Goal: Information Seeking & Learning: Learn about a topic

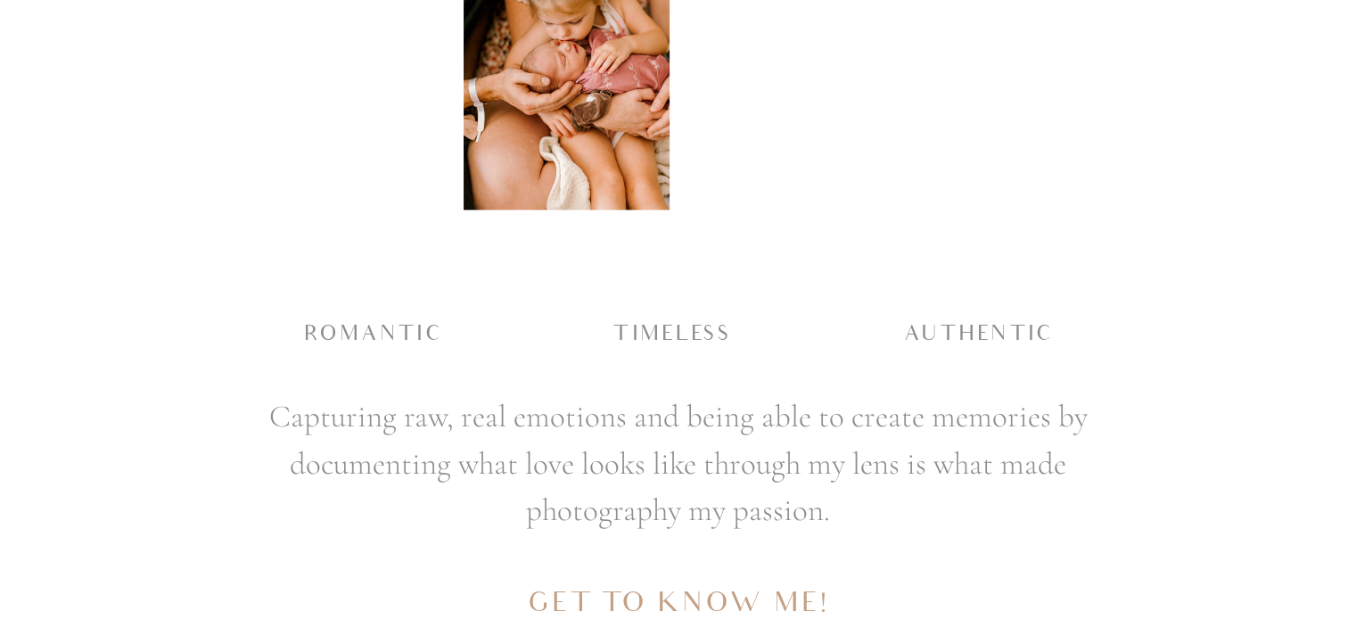
scroll to position [2130, 0]
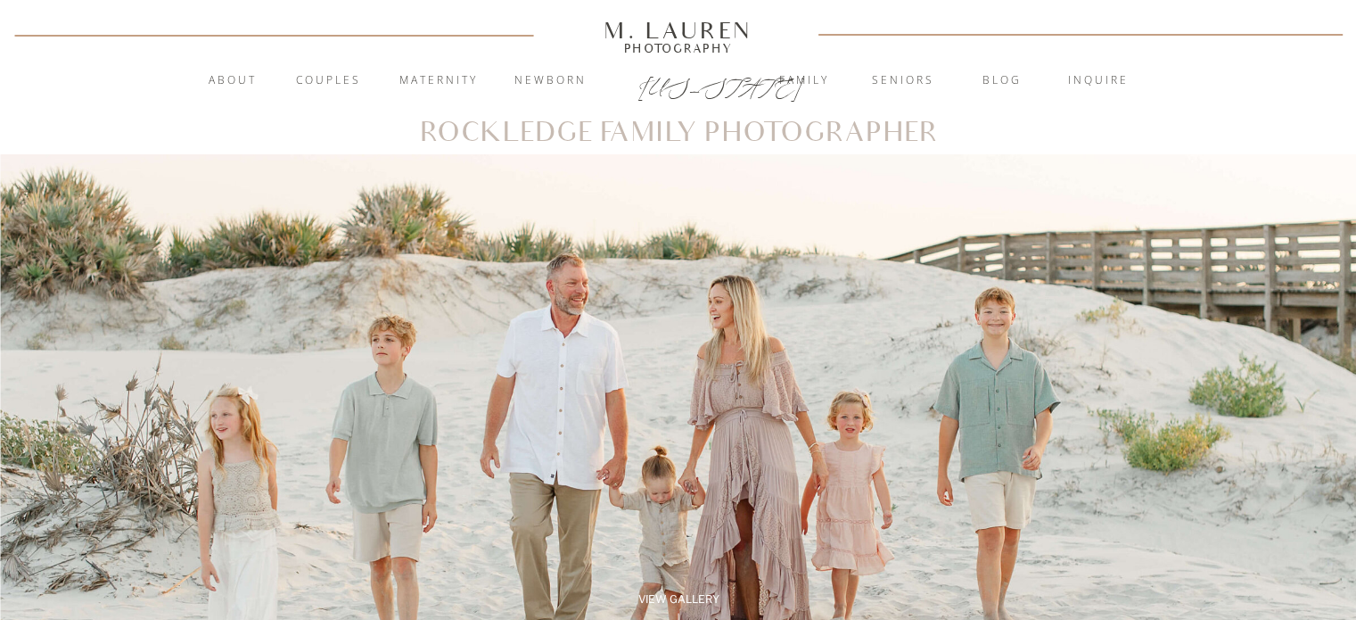
click at [419, 86] on nav "Maternity" at bounding box center [439, 81] width 96 height 18
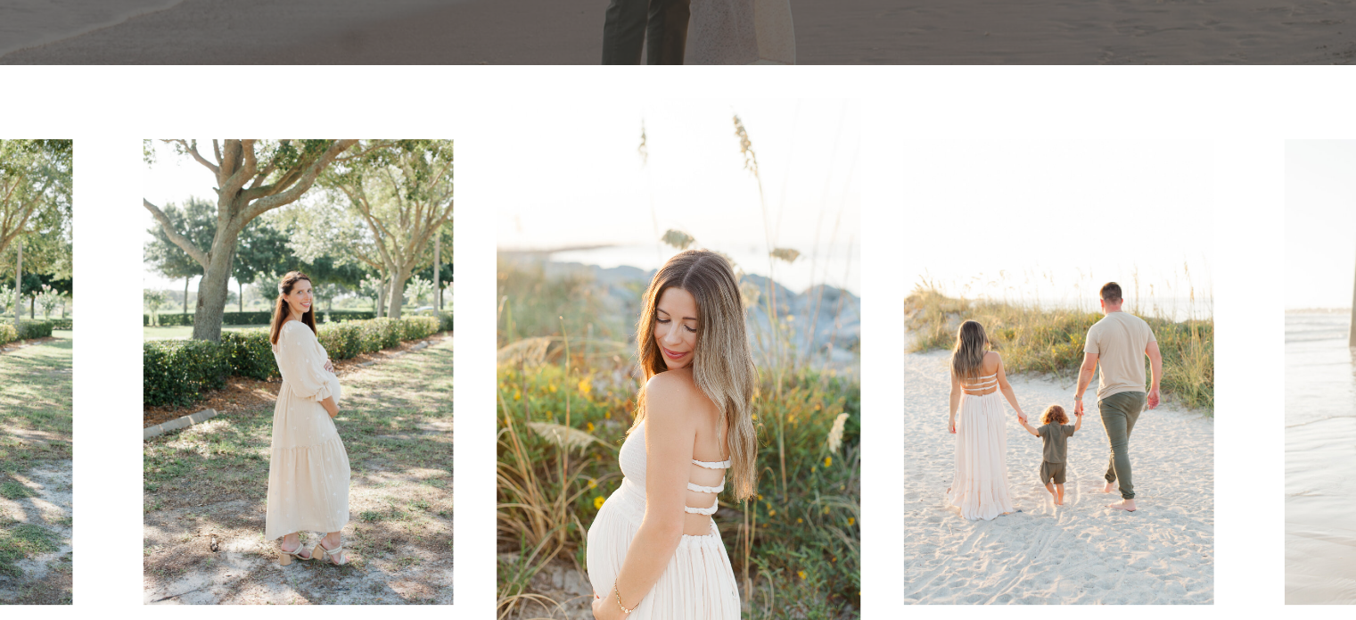
scroll to position [663, 0]
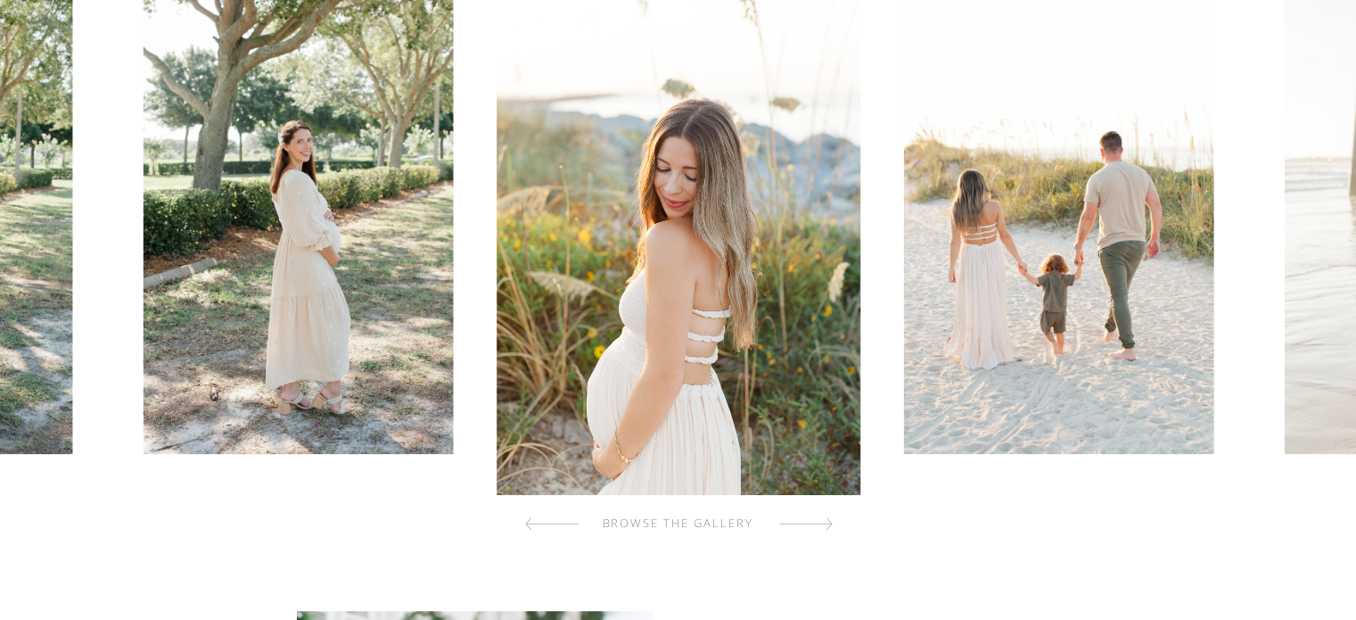
click at [820, 523] on div at bounding box center [806, 524] width 54 height 36
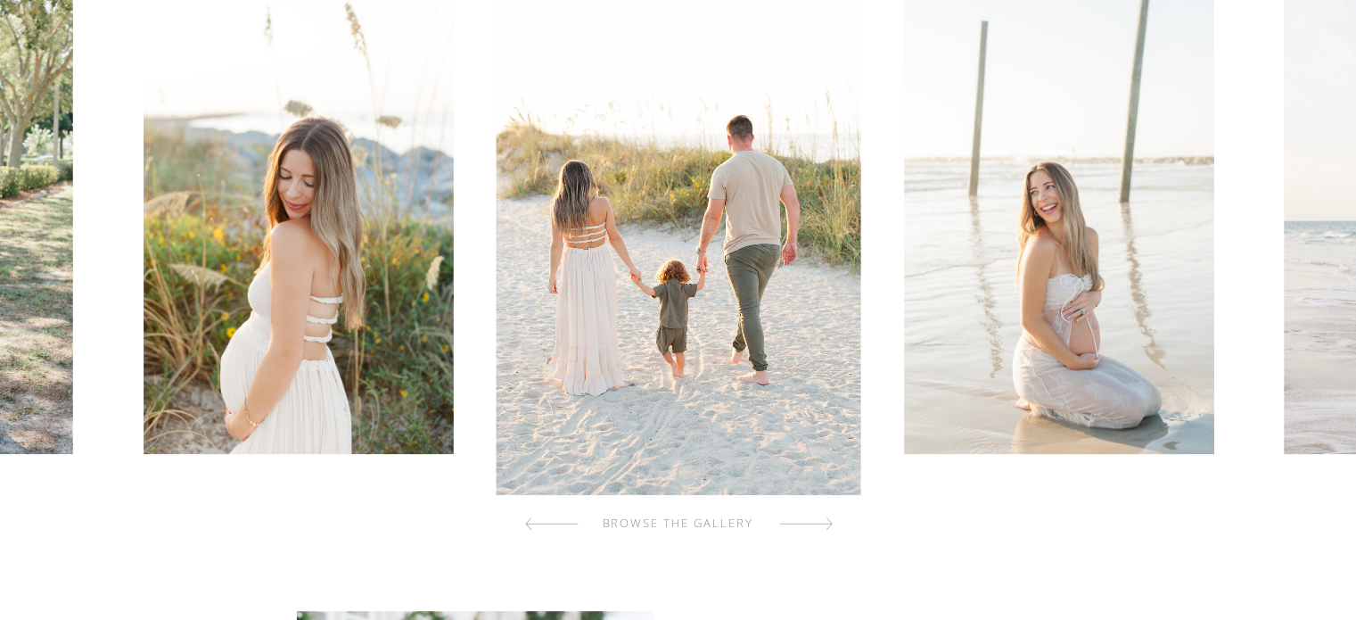
click at [820, 523] on div at bounding box center [806, 524] width 54 height 36
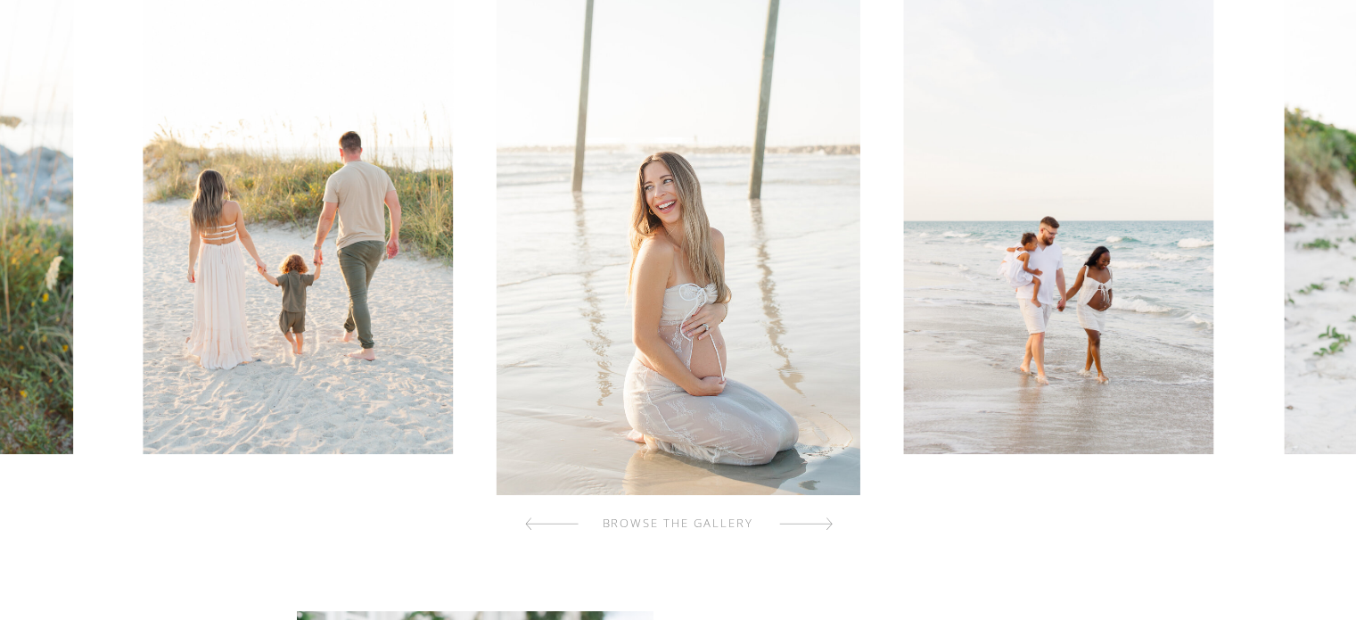
click at [820, 523] on div at bounding box center [806, 524] width 54 height 36
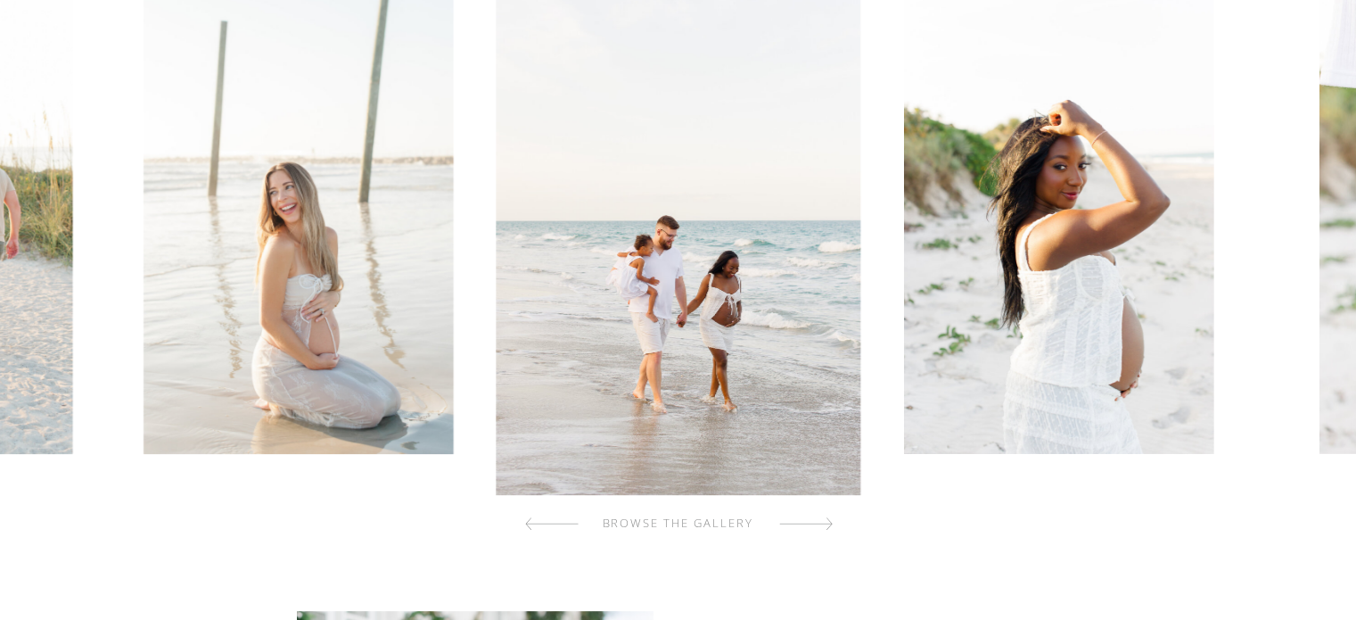
click at [820, 523] on div at bounding box center [806, 524] width 54 height 36
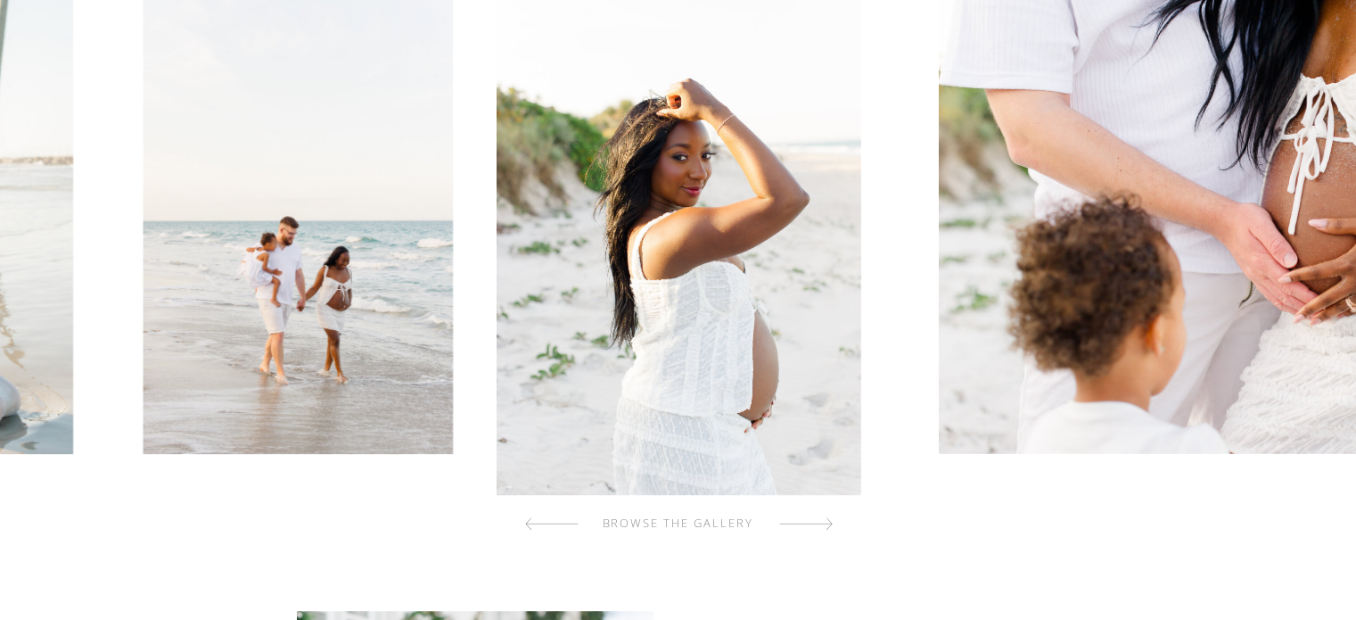
click at [820, 523] on div at bounding box center [806, 524] width 54 height 36
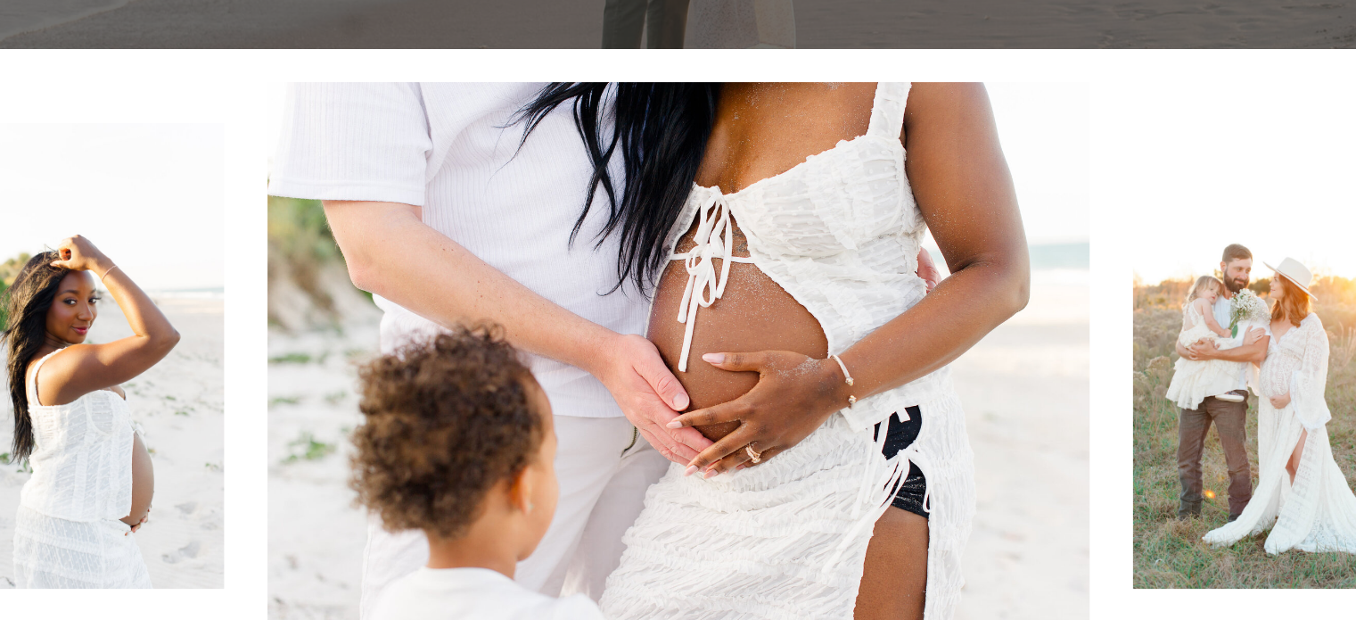
scroll to position [653, 0]
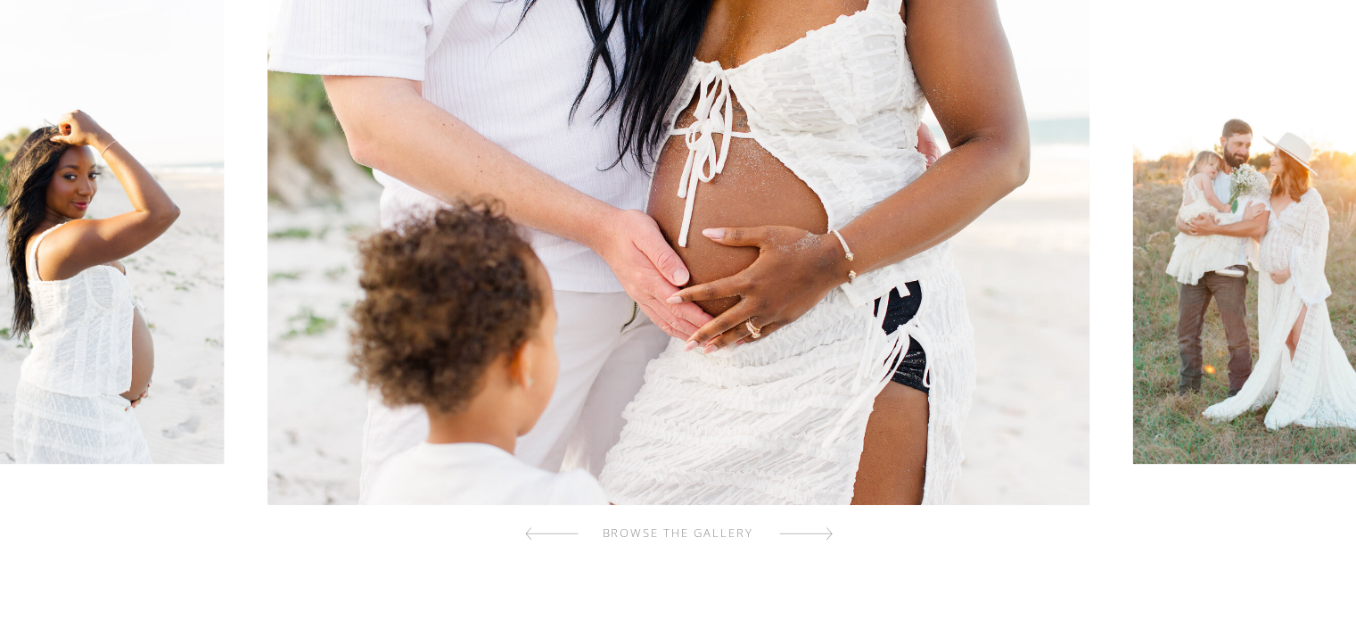
click at [810, 534] on div at bounding box center [806, 533] width 54 height 36
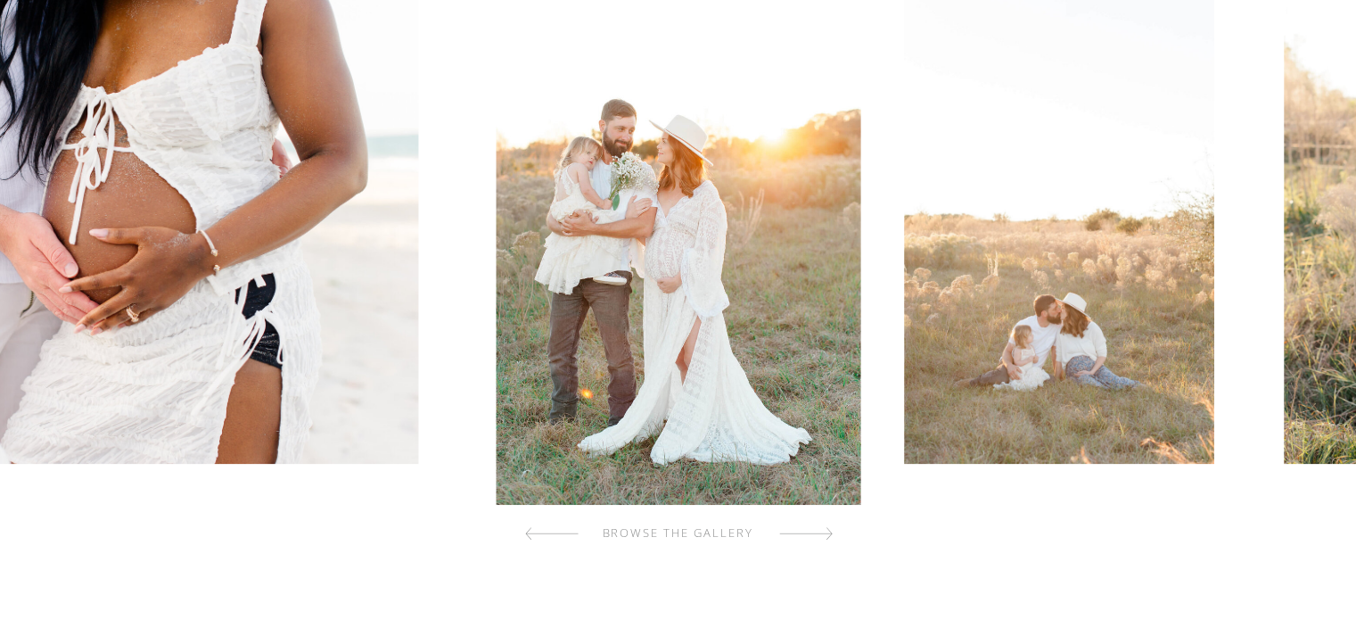
click at [810, 534] on div at bounding box center [806, 533] width 54 height 36
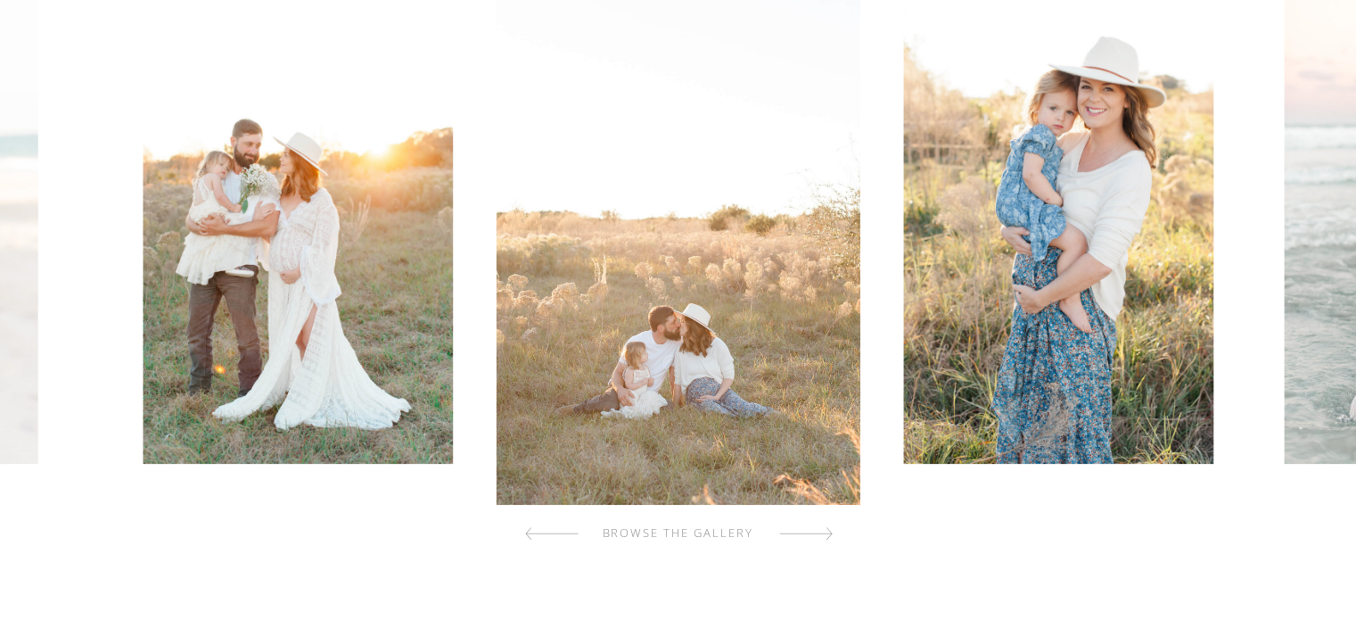
click at [810, 534] on div at bounding box center [806, 533] width 54 height 36
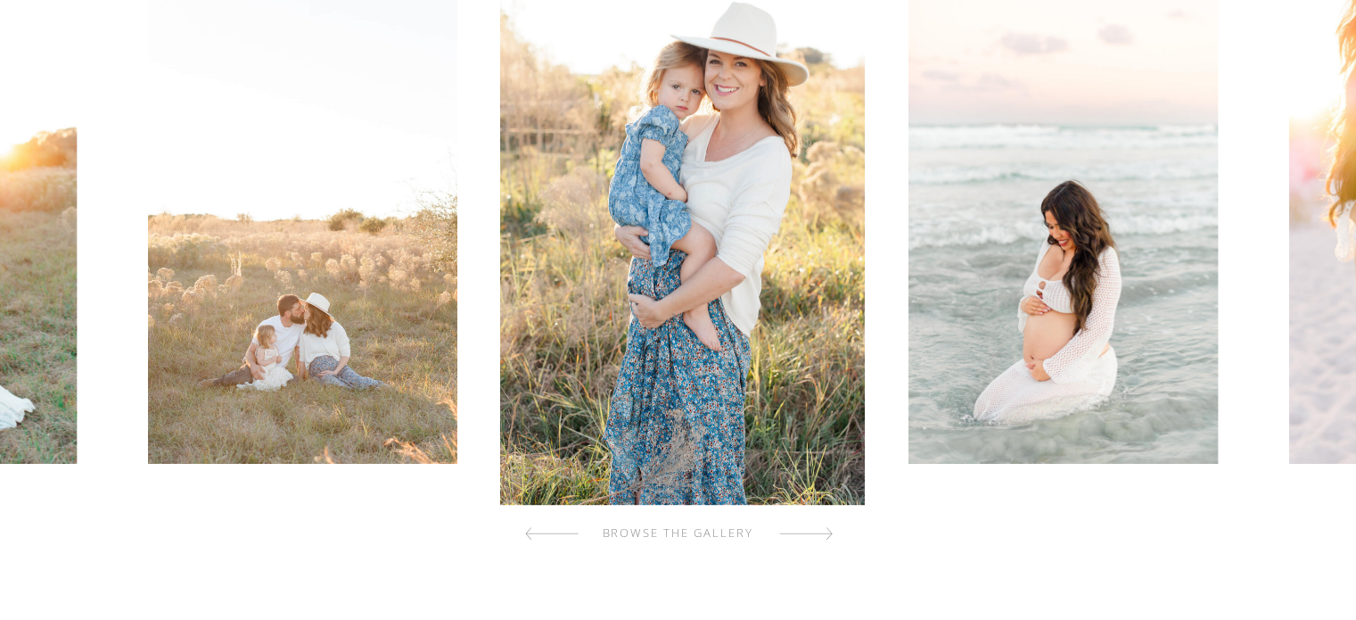
click at [810, 534] on div at bounding box center [806, 533] width 54 height 36
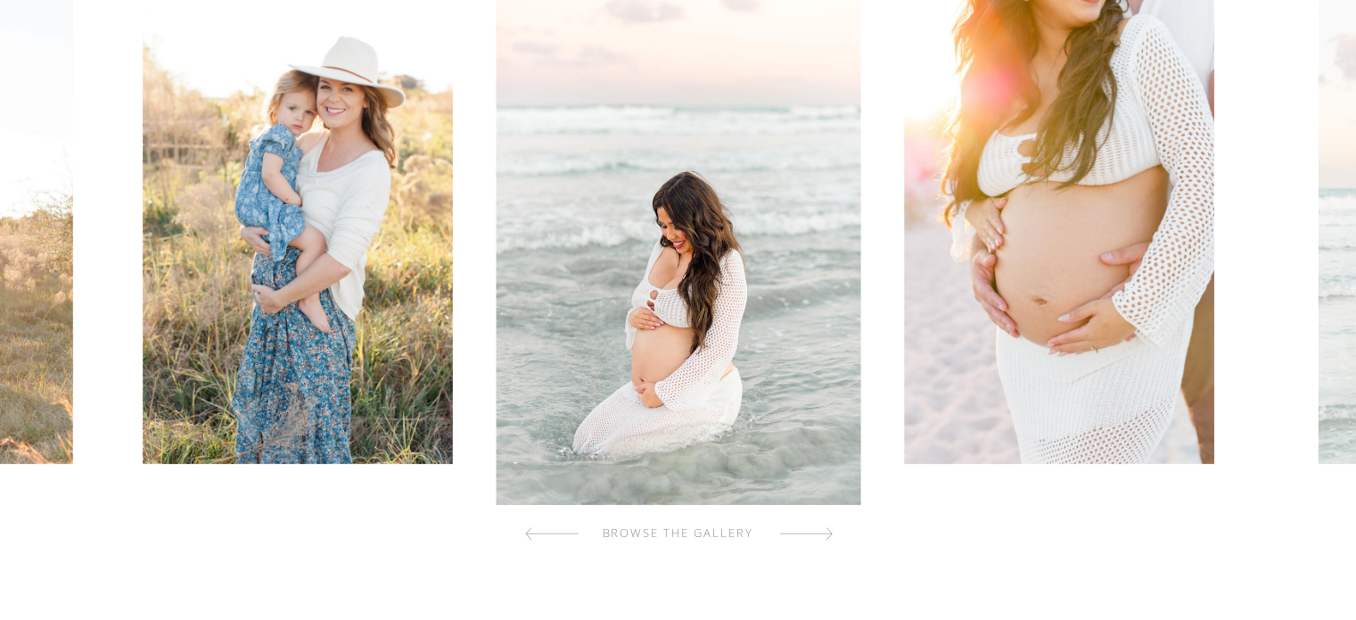
click at [810, 534] on div at bounding box center [806, 533] width 54 height 36
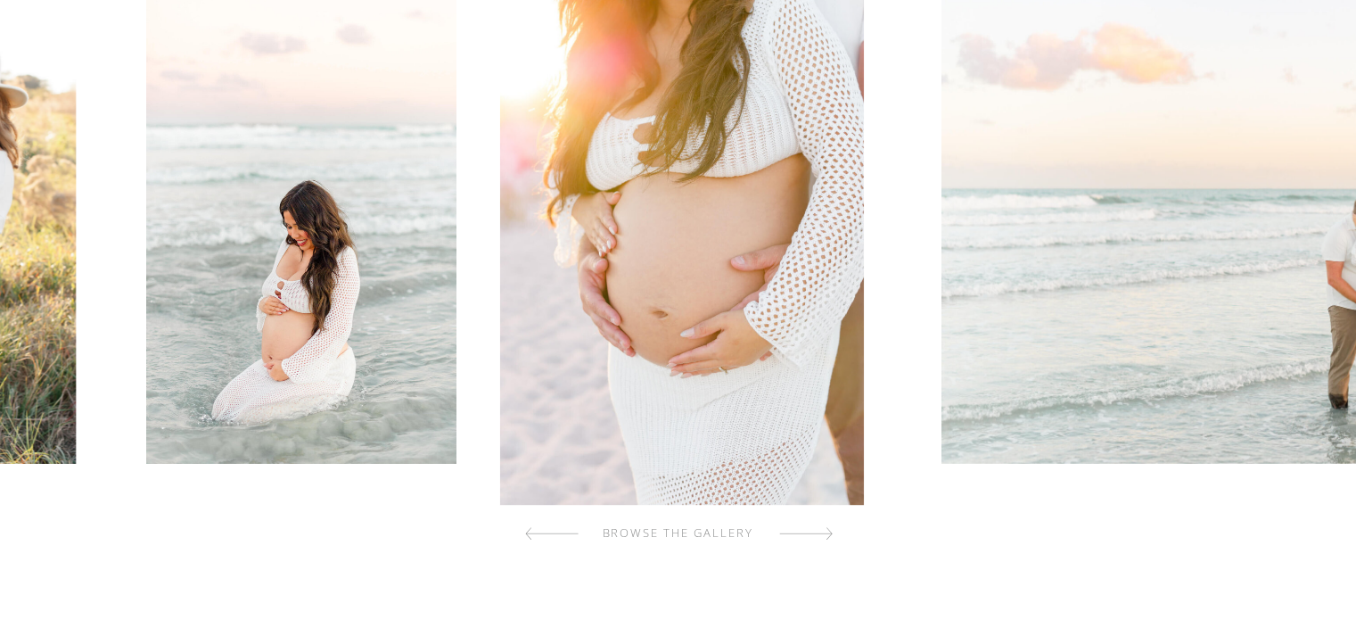
click at [810, 534] on div at bounding box center [806, 533] width 54 height 36
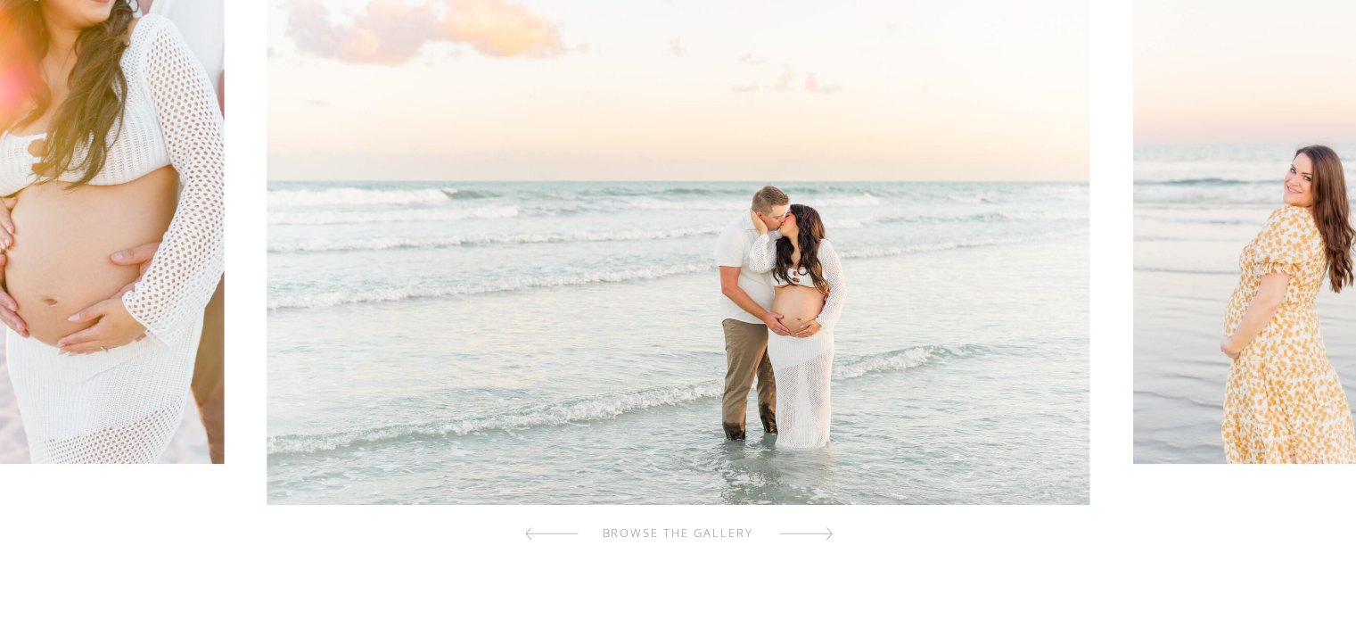
click at [810, 534] on div at bounding box center [806, 533] width 54 height 36
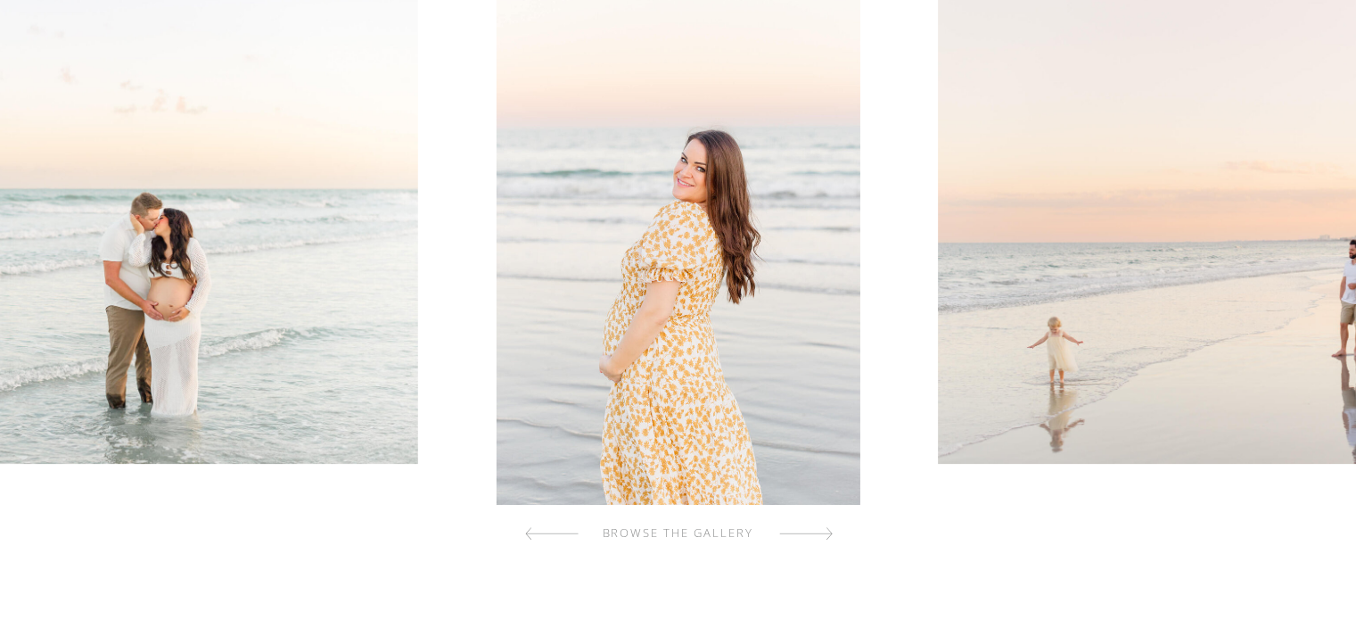
click at [810, 534] on div at bounding box center [806, 533] width 54 height 36
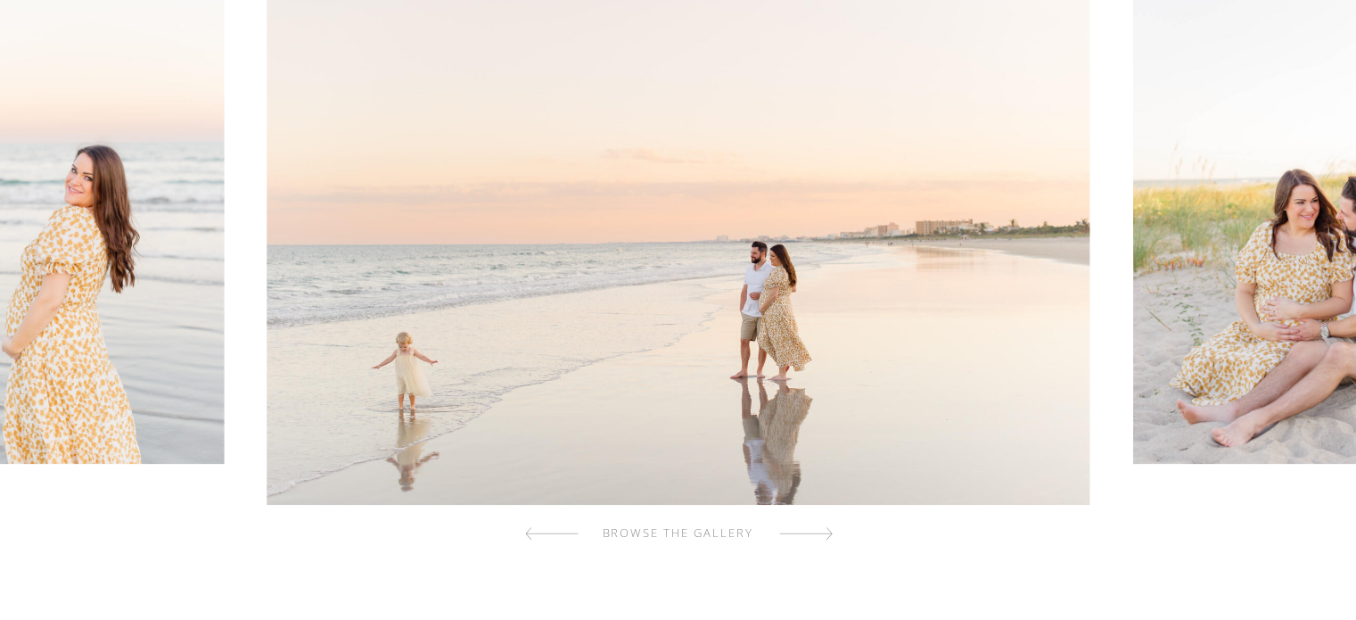
click at [810, 534] on div at bounding box center [806, 533] width 54 height 36
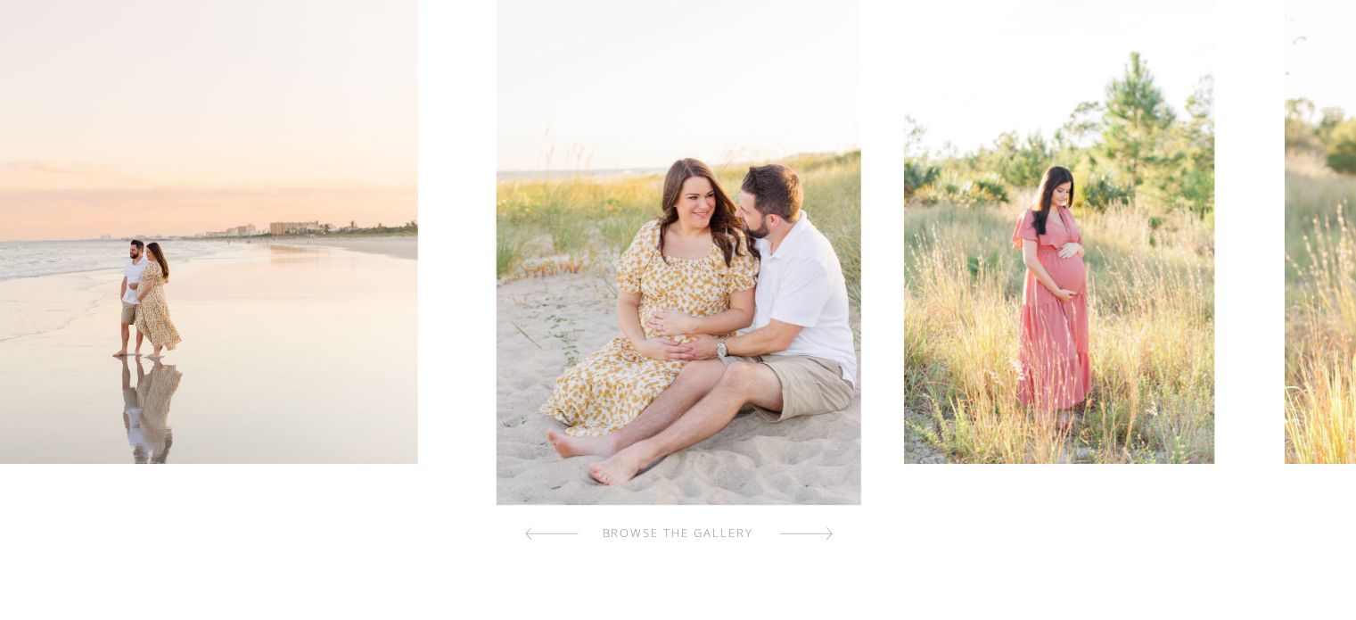
click at [810, 534] on div at bounding box center [806, 533] width 54 height 36
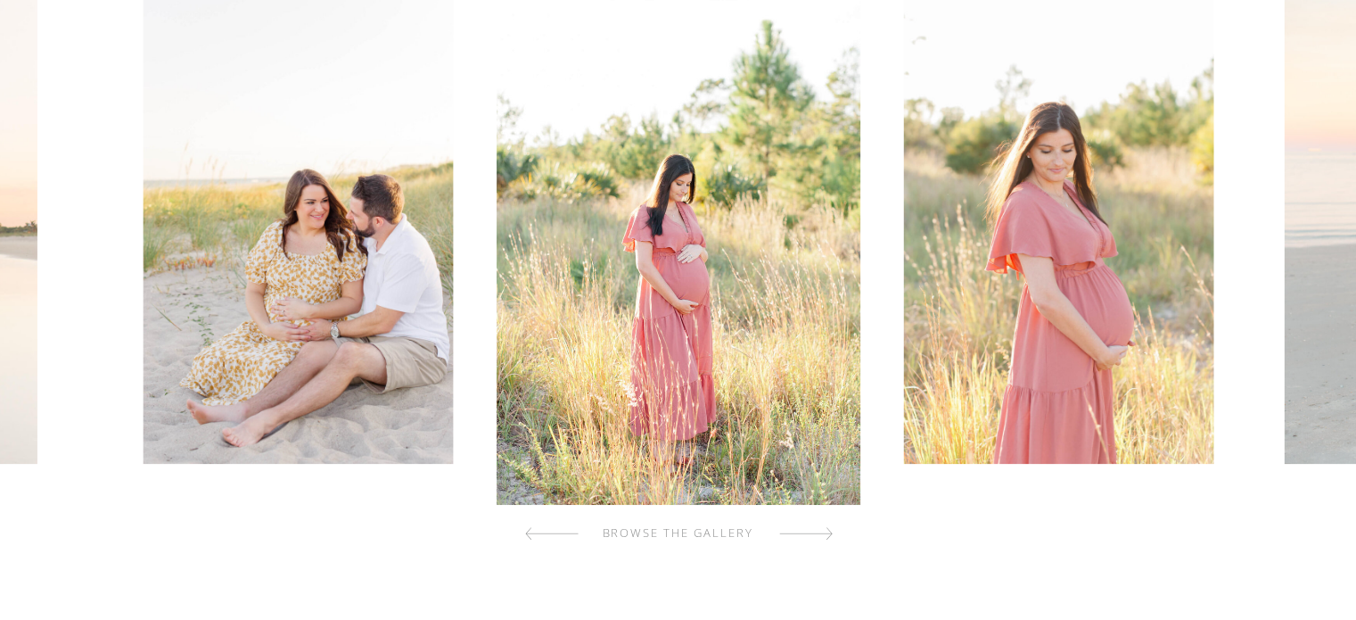
click at [810, 534] on div at bounding box center [806, 533] width 54 height 36
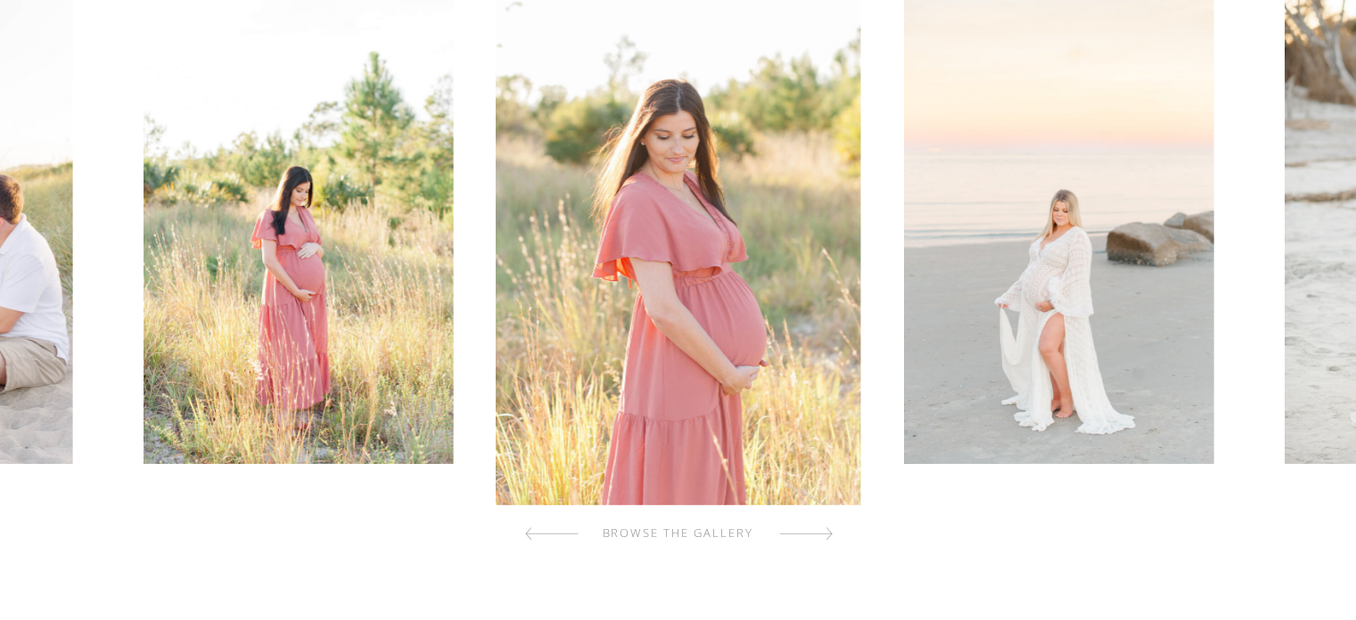
click at [810, 534] on div at bounding box center [806, 533] width 54 height 36
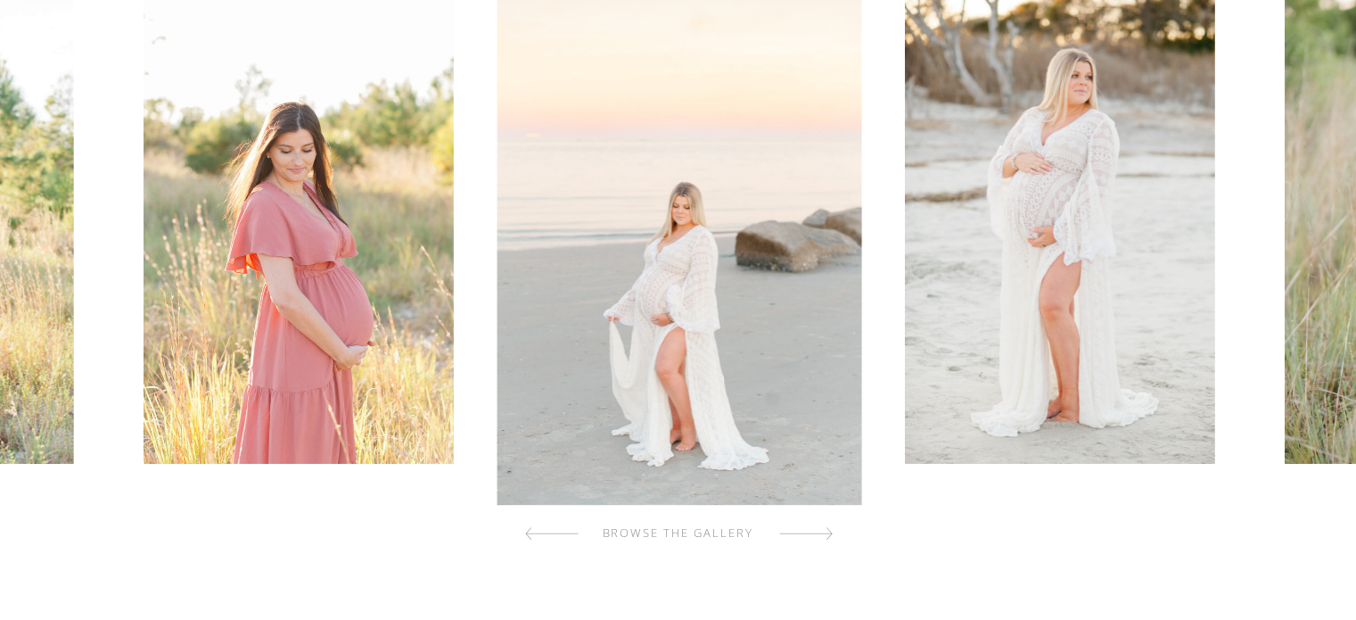
click at [810, 534] on div at bounding box center [806, 533] width 54 height 36
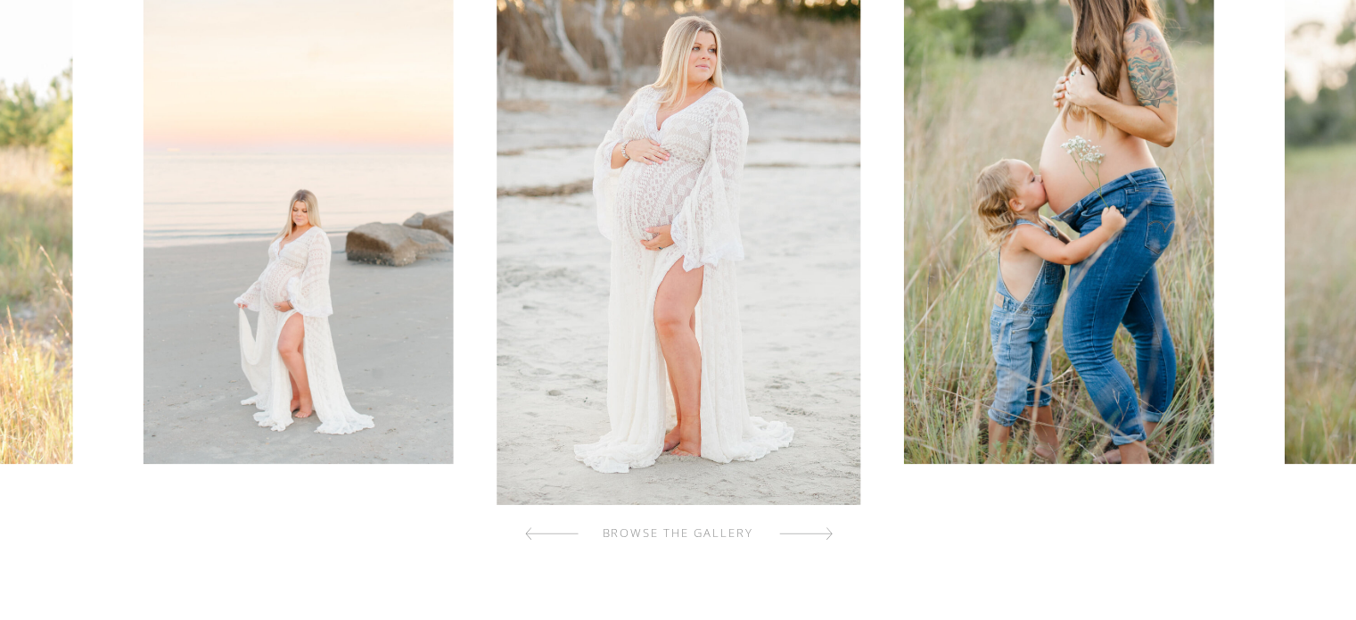
click at [810, 534] on div at bounding box center [806, 533] width 54 height 36
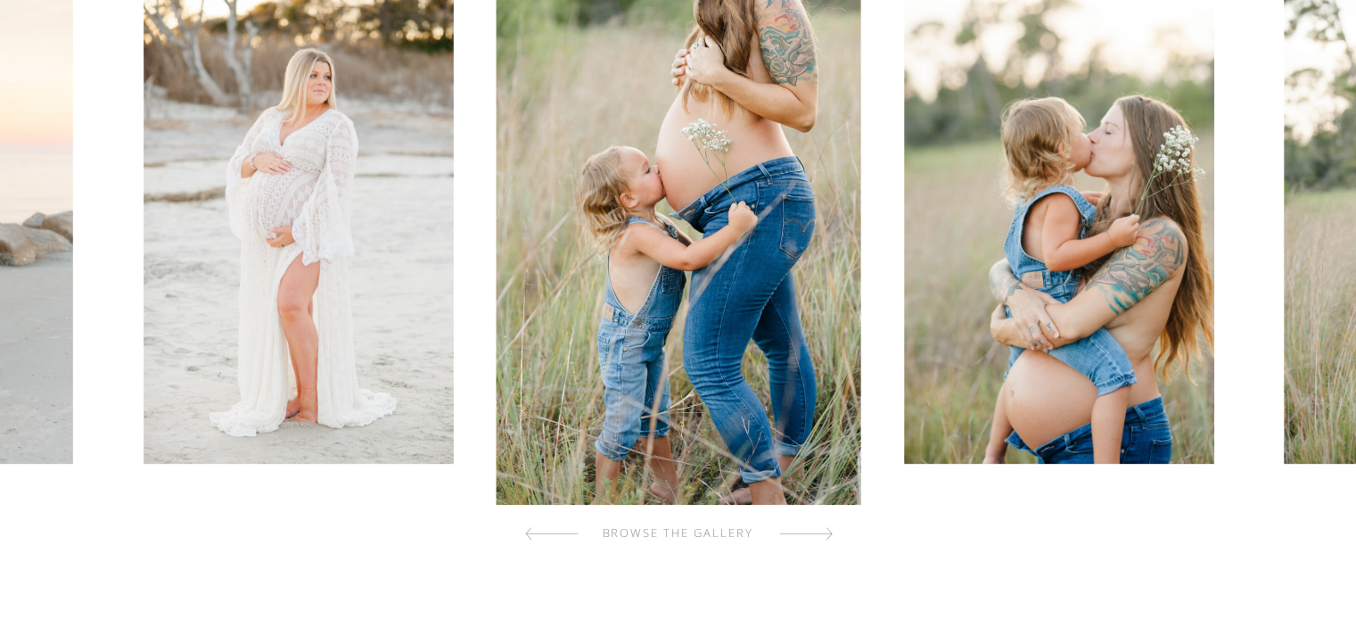
click at [810, 534] on div at bounding box center [806, 533] width 54 height 36
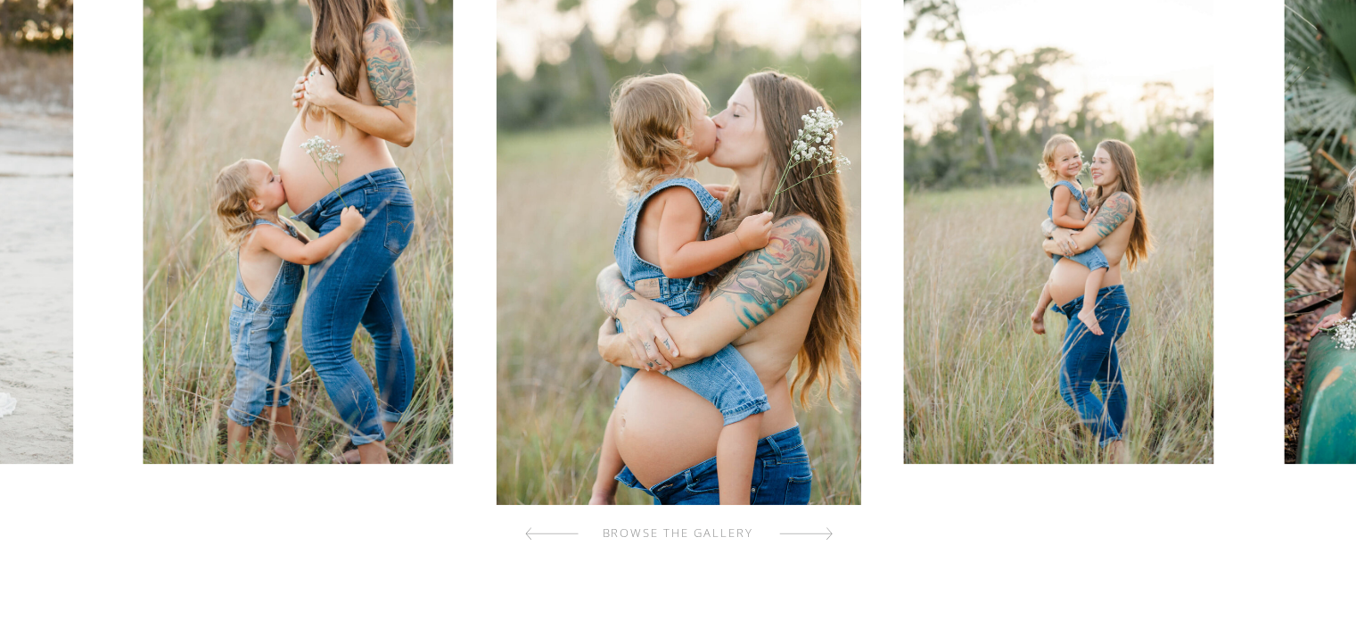
click at [810, 534] on div at bounding box center [806, 533] width 54 height 36
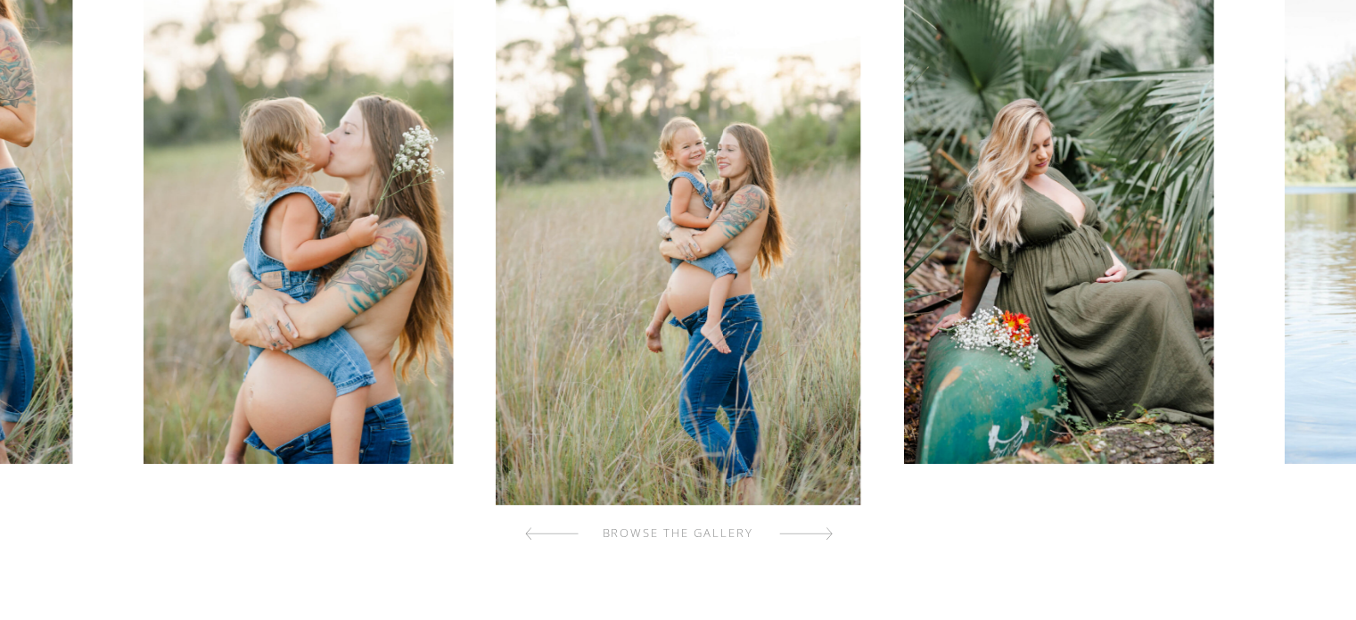
click at [810, 534] on div at bounding box center [806, 533] width 54 height 36
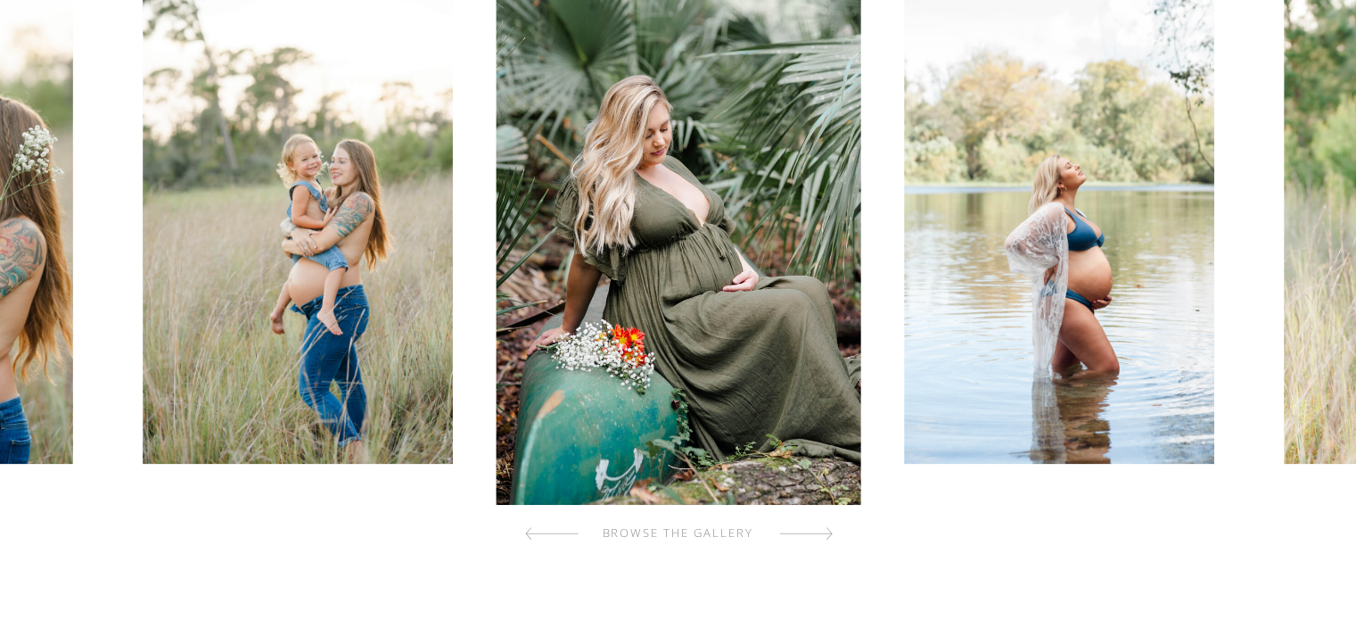
click at [810, 534] on div at bounding box center [806, 533] width 54 height 36
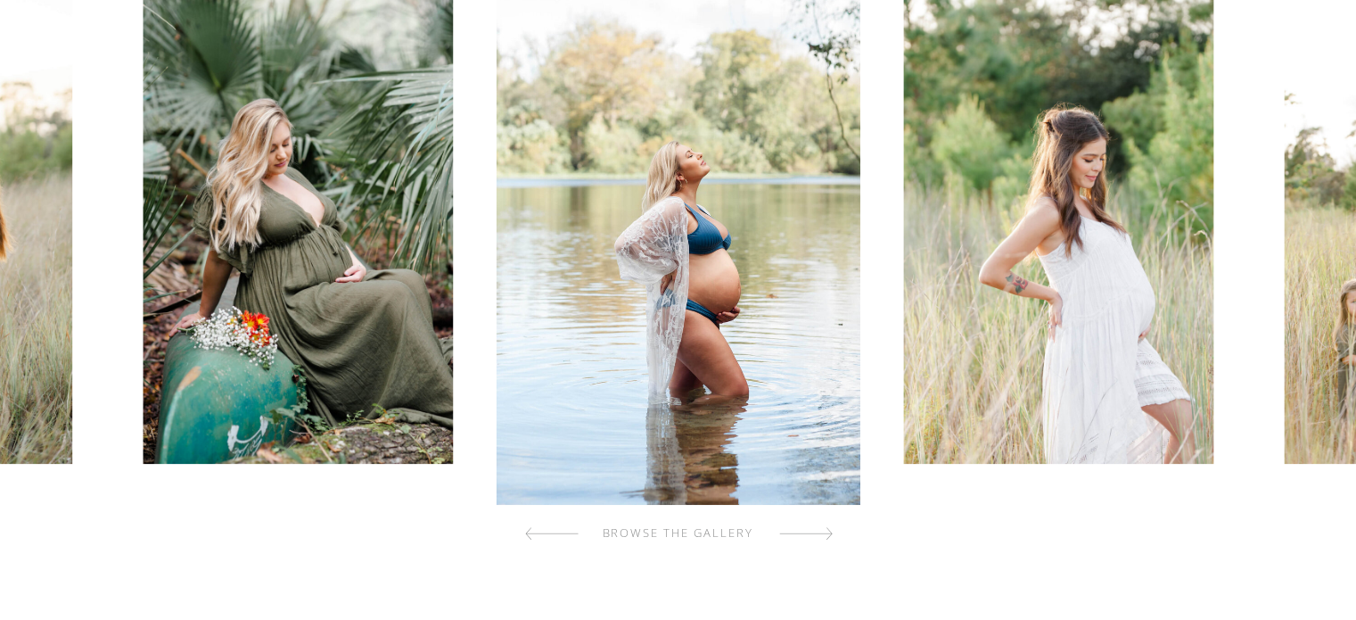
click at [810, 534] on div at bounding box center [806, 533] width 54 height 36
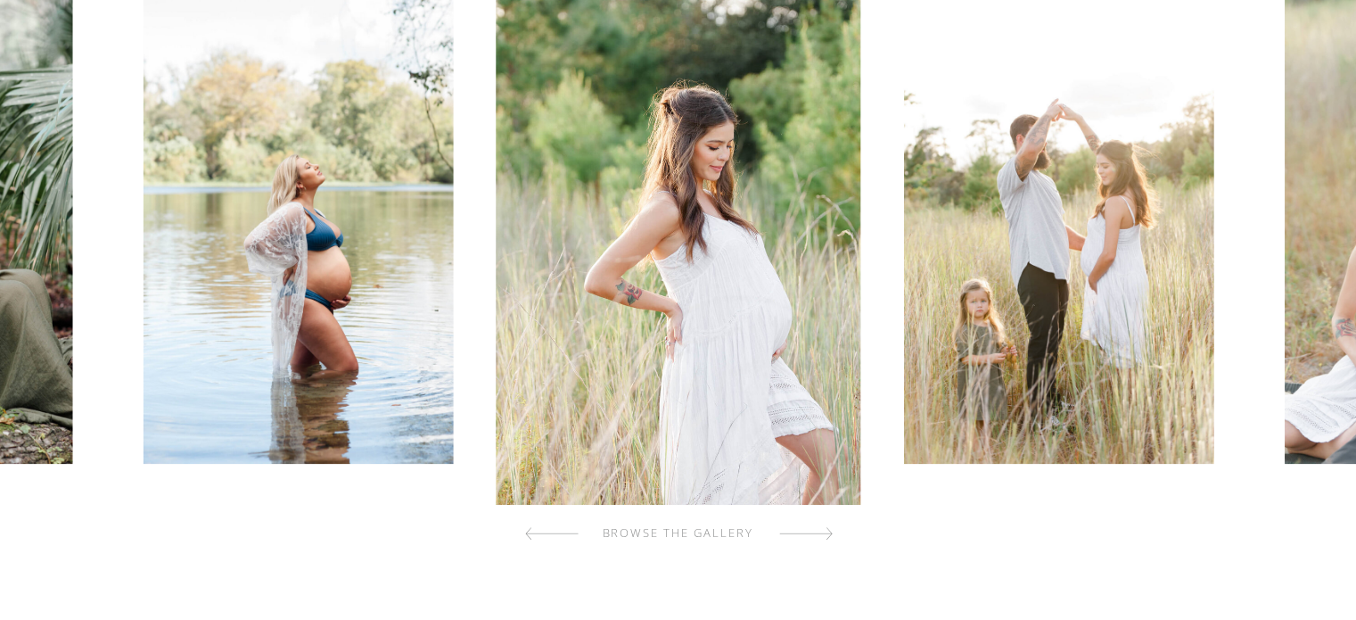
click at [810, 534] on div at bounding box center [806, 533] width 54 height 36
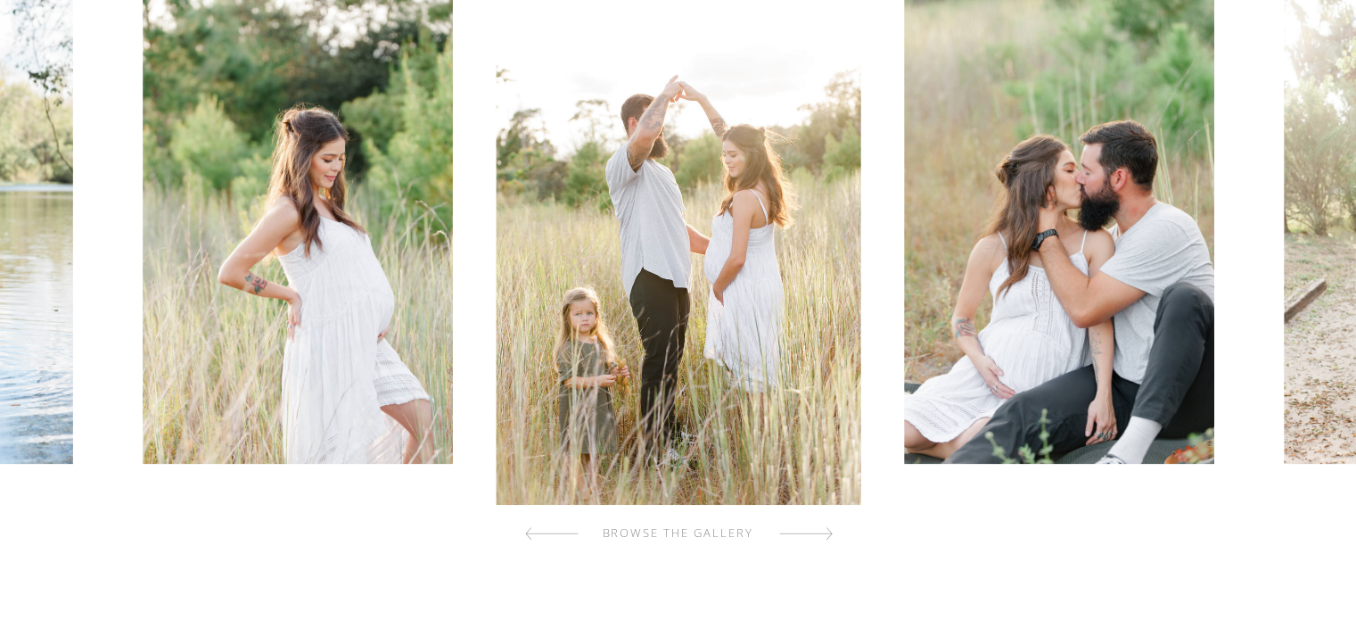
click at [810, 534] on div at bounding box center [806, 533] width 54 height 36
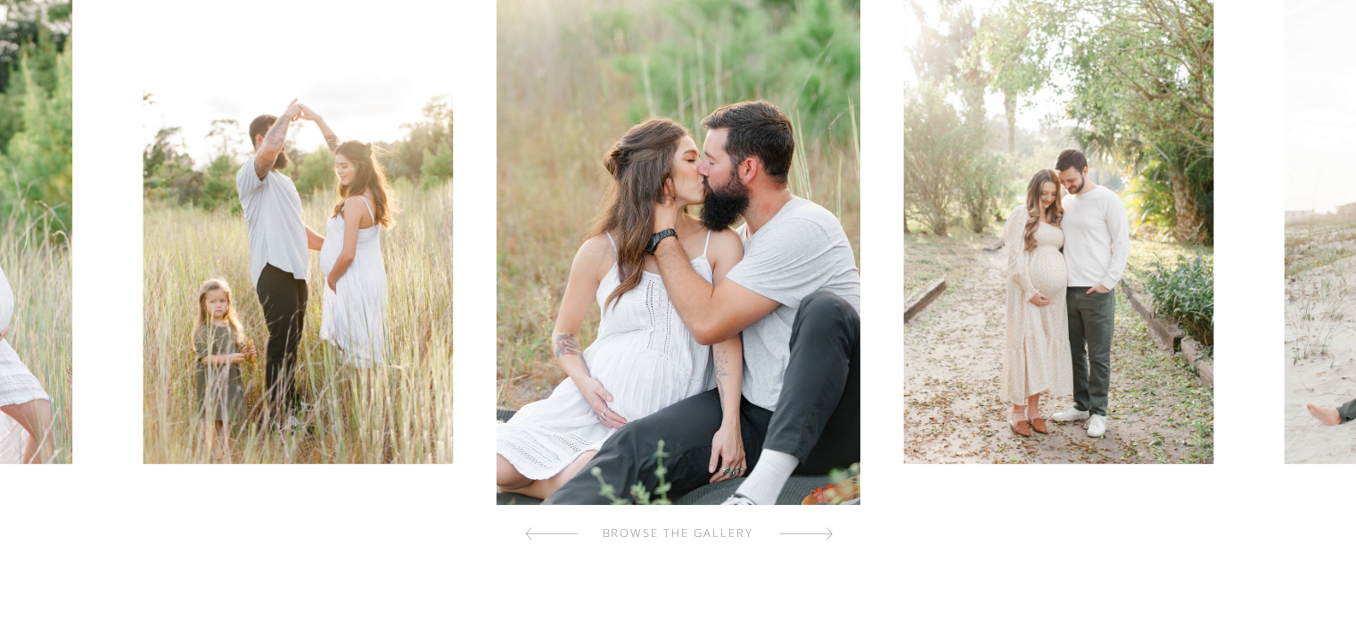
click at [810, 534] on div at bounding box center [806, 533] width 54 height 36
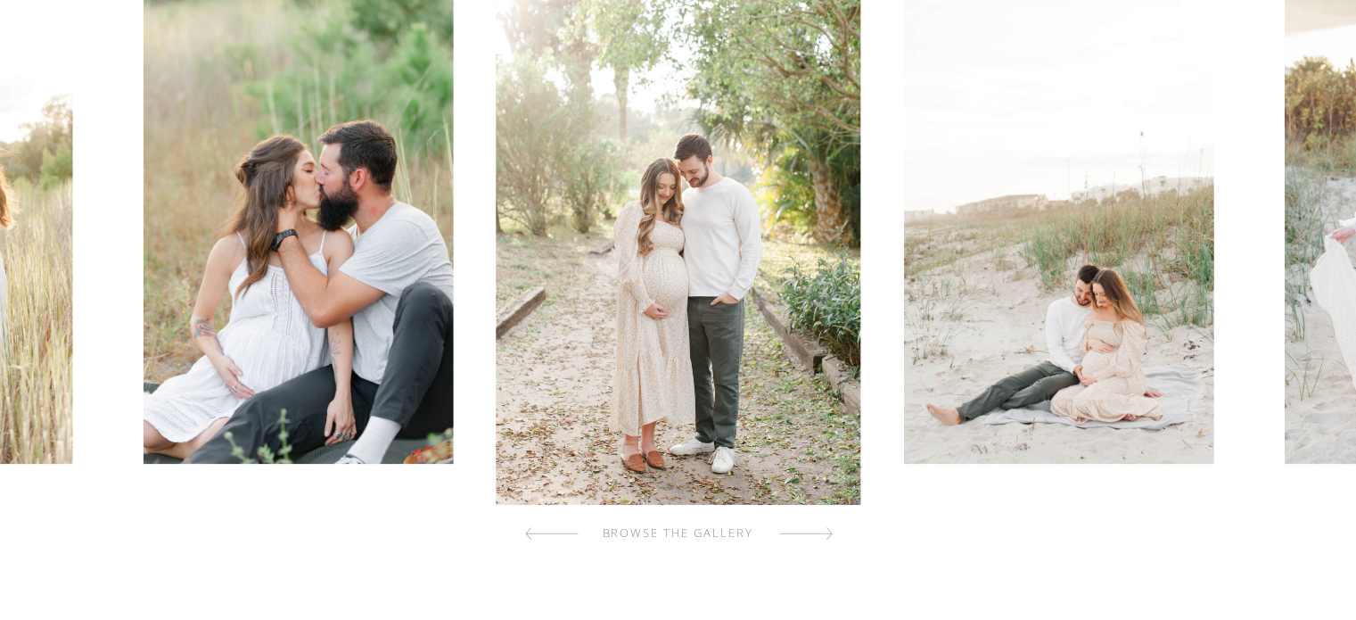
click at [537, 526] on div at bounding box center [552, 533] width 54 height 36
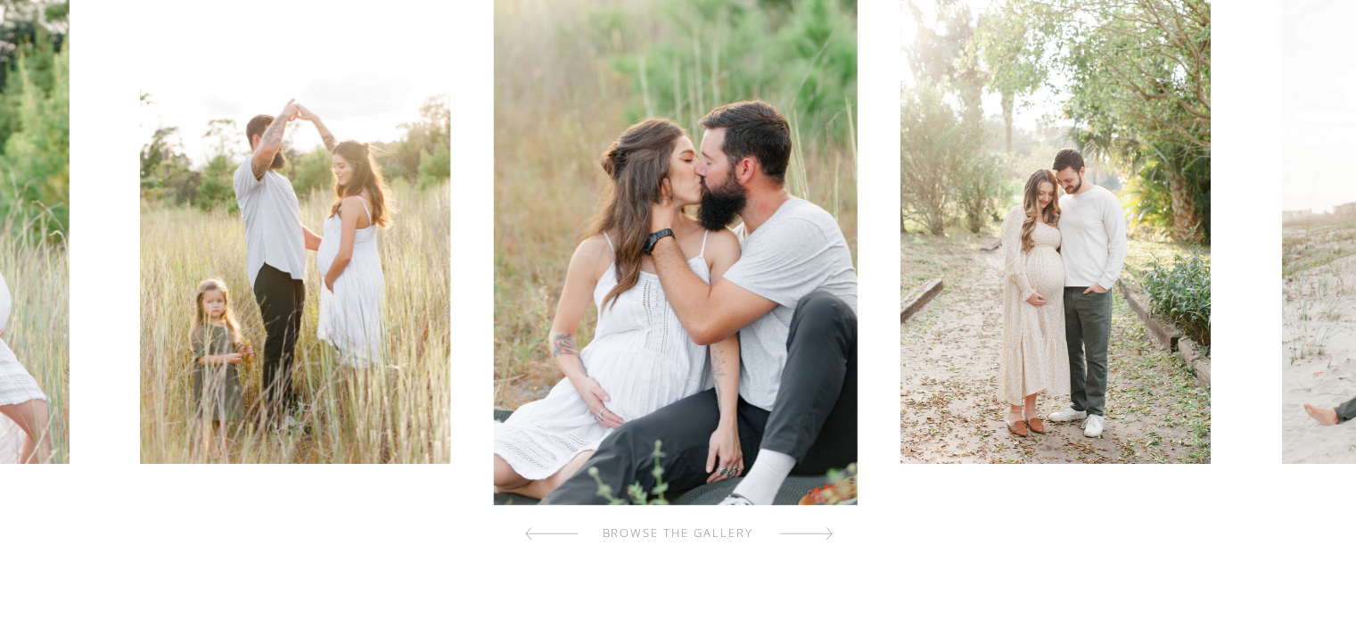
click at [537, 526] on div at bounding box center [552, 533] width 54 height 36
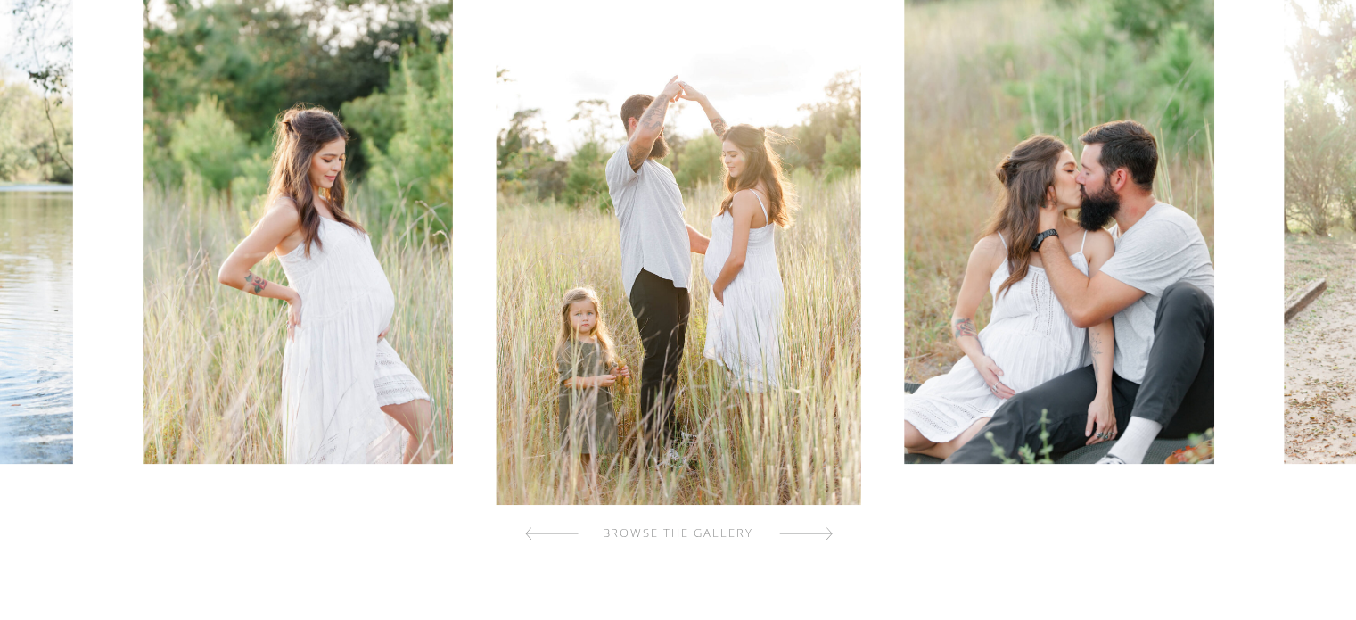
click at [816, 535] on div at bounding box center [806, 533] width 54 height 36
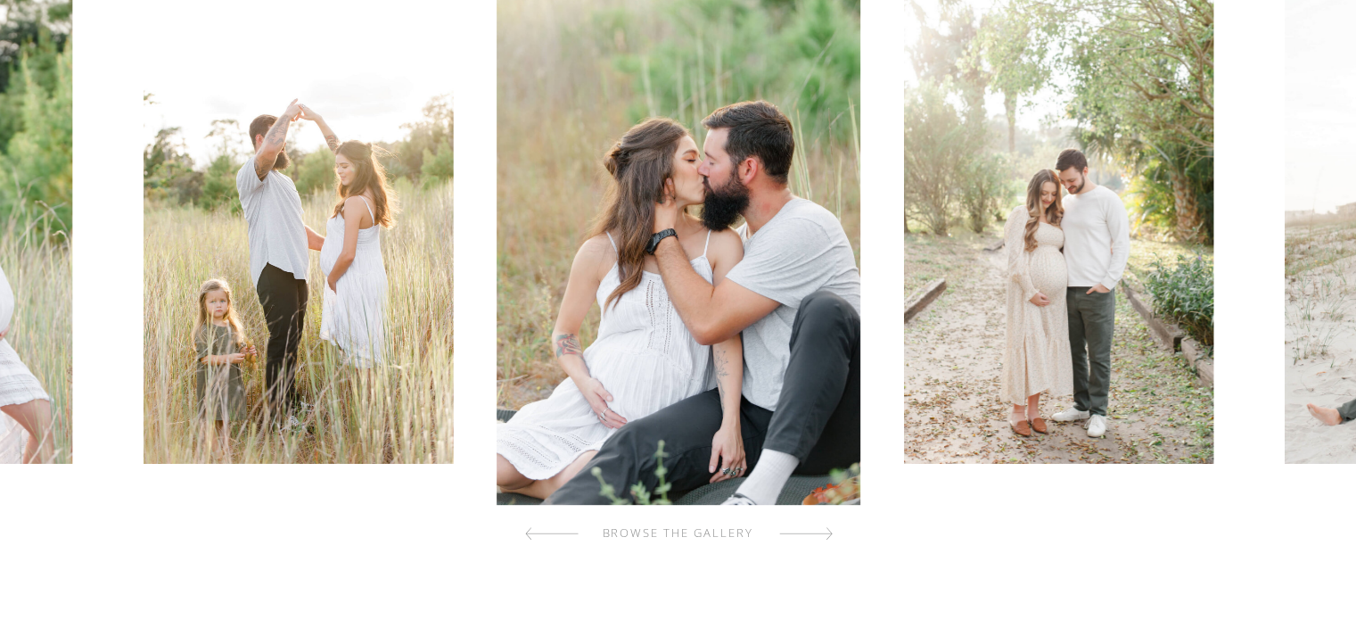
click at [816, 535] on div at bounding box center [806, 533] width 54 height 36
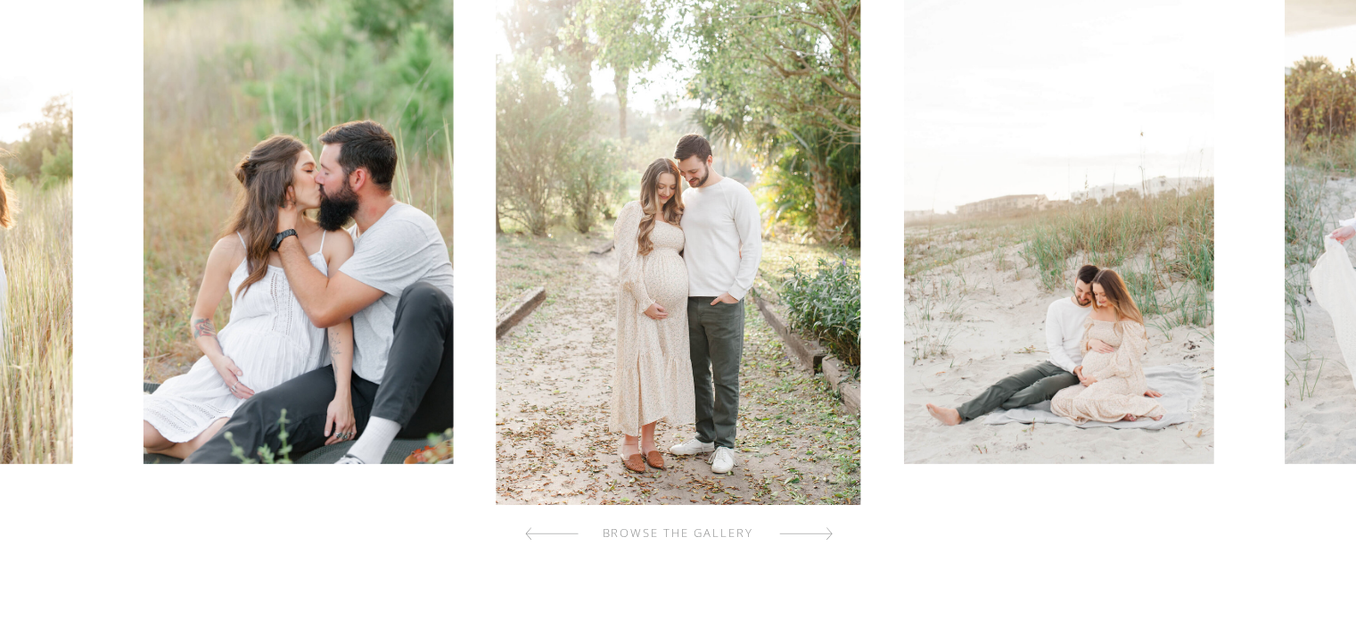
click at [816, 535] on div at bounding box center [806, 533] width 54 height 36
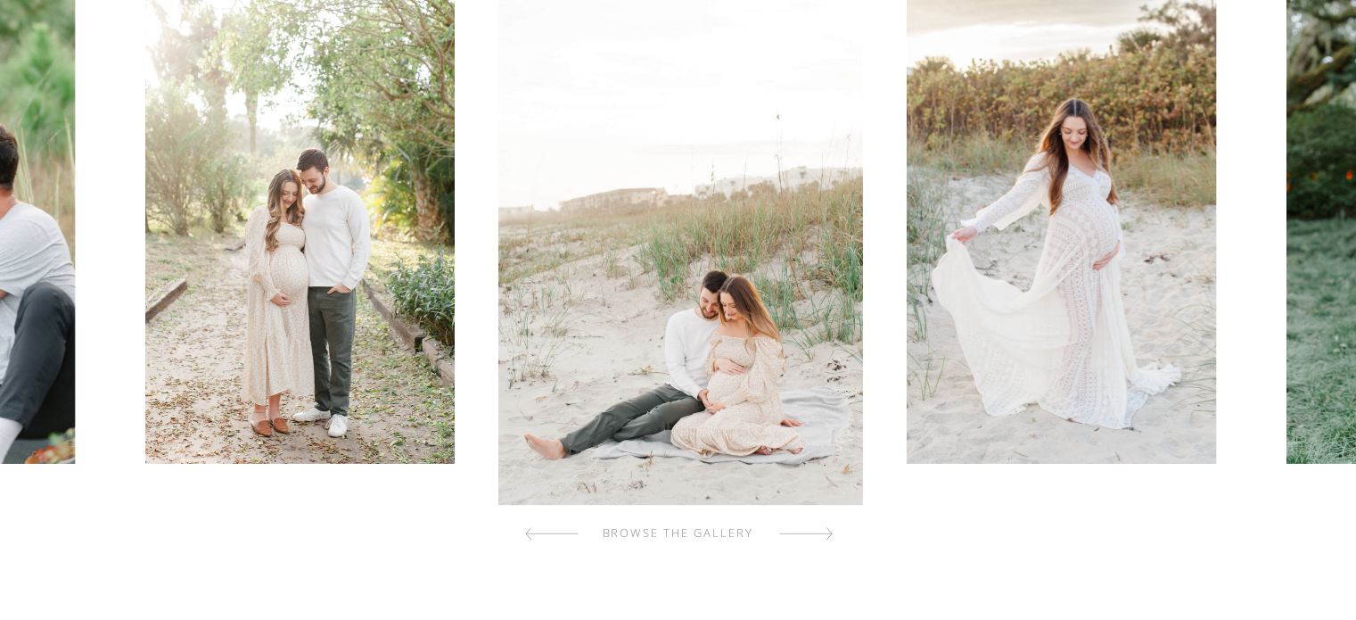
click at [816, 535] on div at bounding box center [806, 533] width 54 height 36
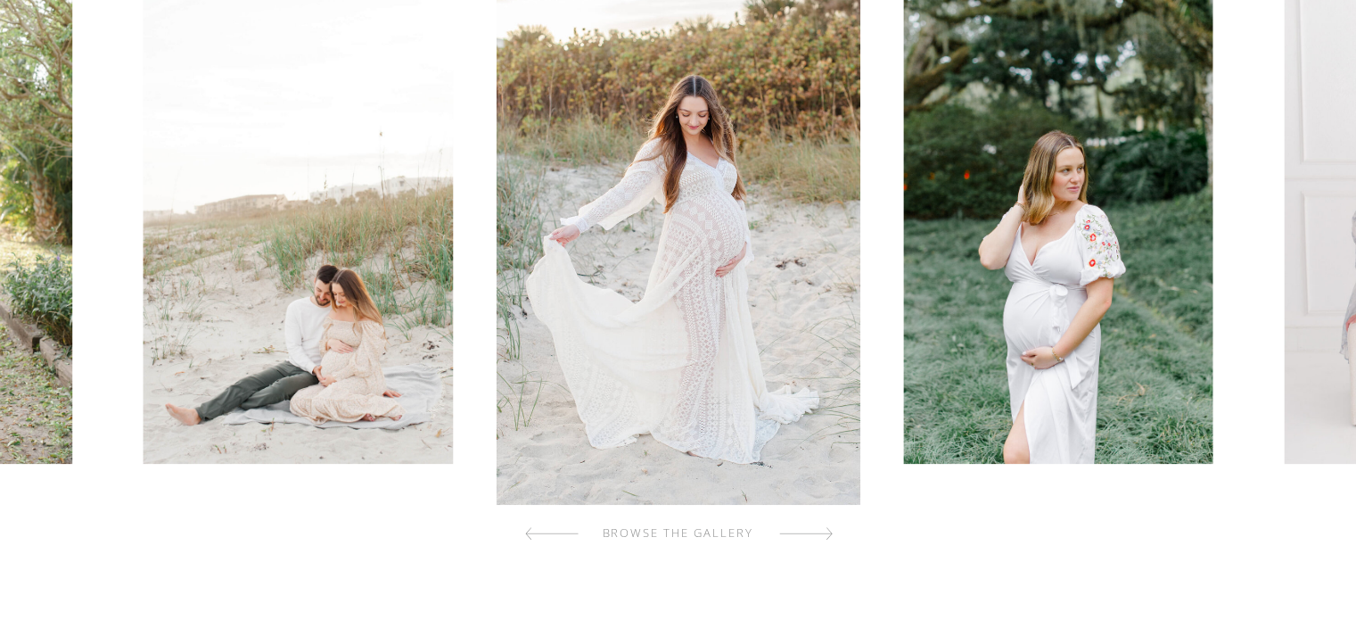
click at [816, 535] on div at bounding box center [806, 533] width 54 height 36
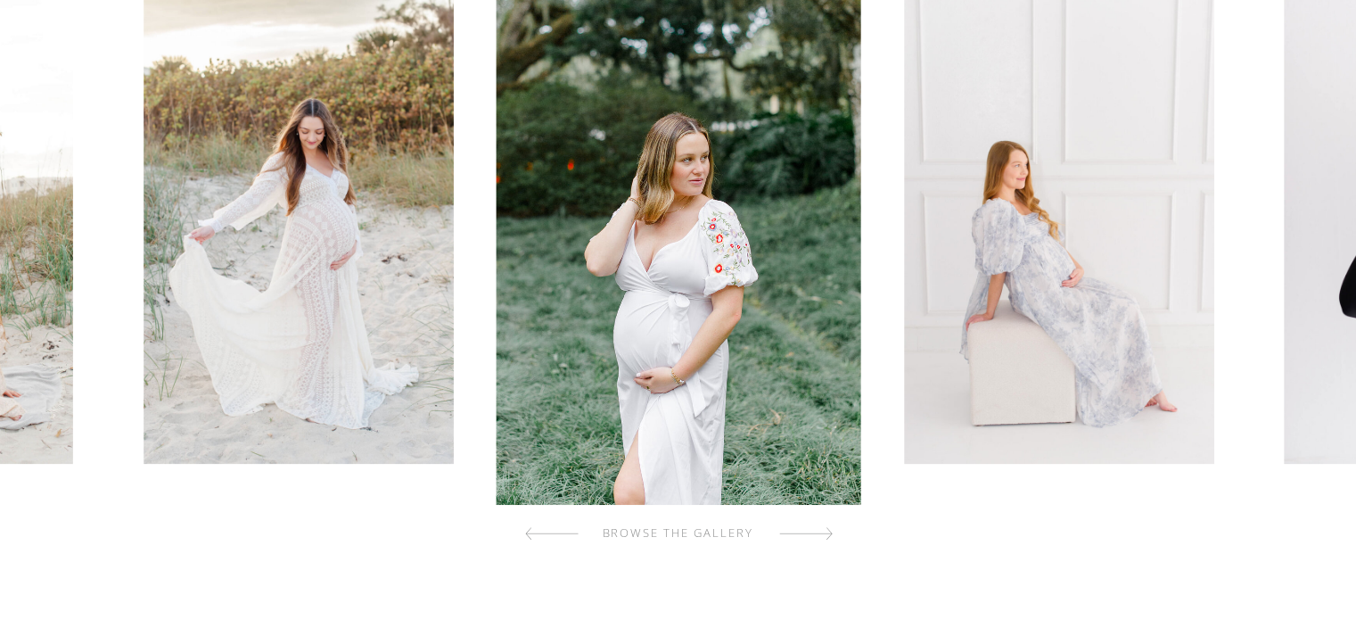
click at [816, 535] on div at bounding box center [806, 533] width 54 height 36
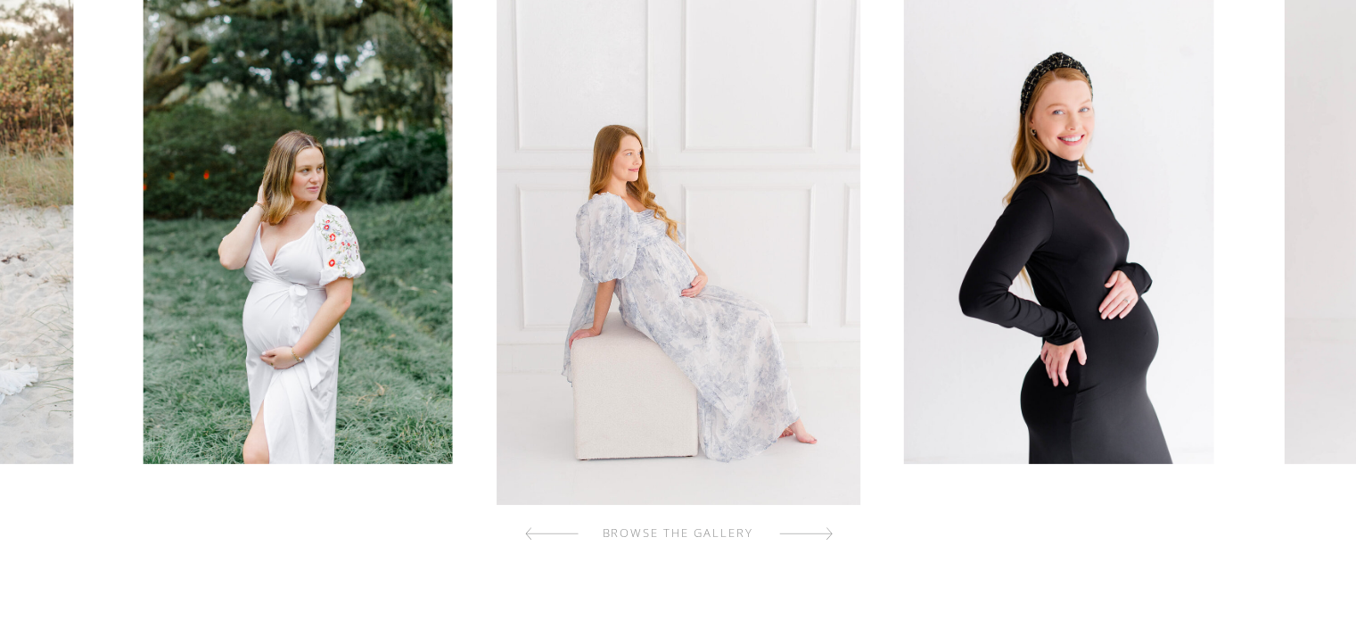
click at [816, 535] on div at bounding box center [806, 533] width 54 height 36
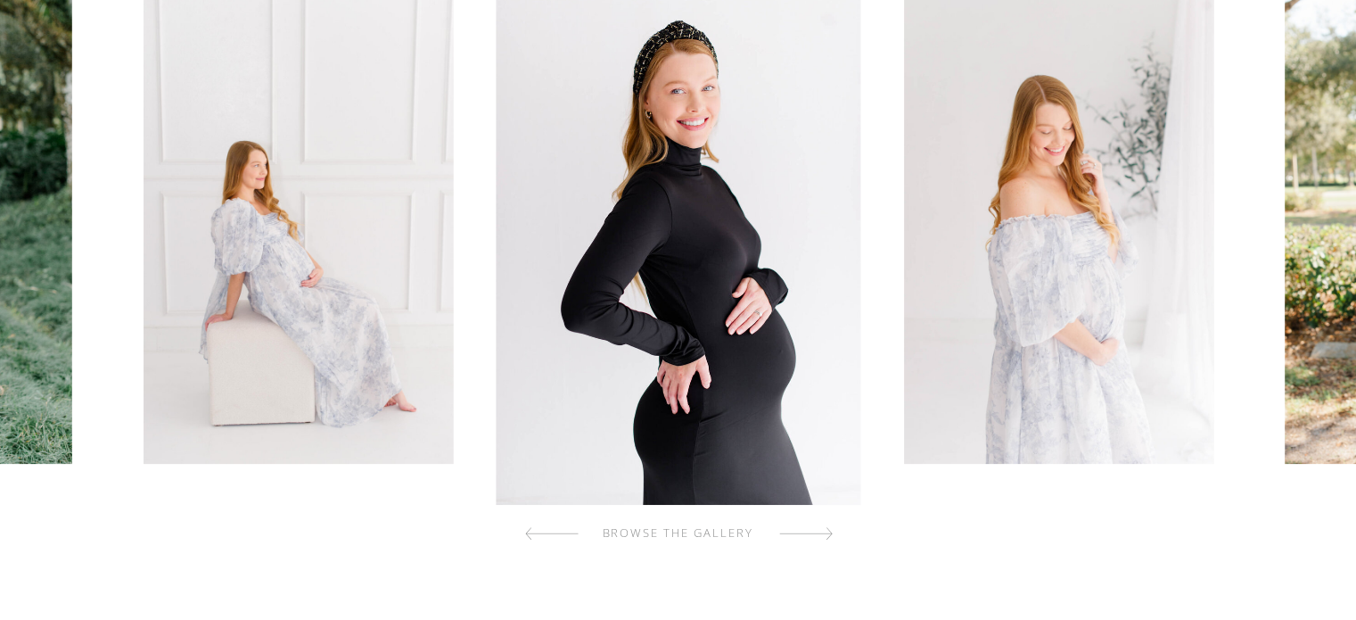
click at [816, 535] on div at bounding box center [806, 533] width 54 height 36
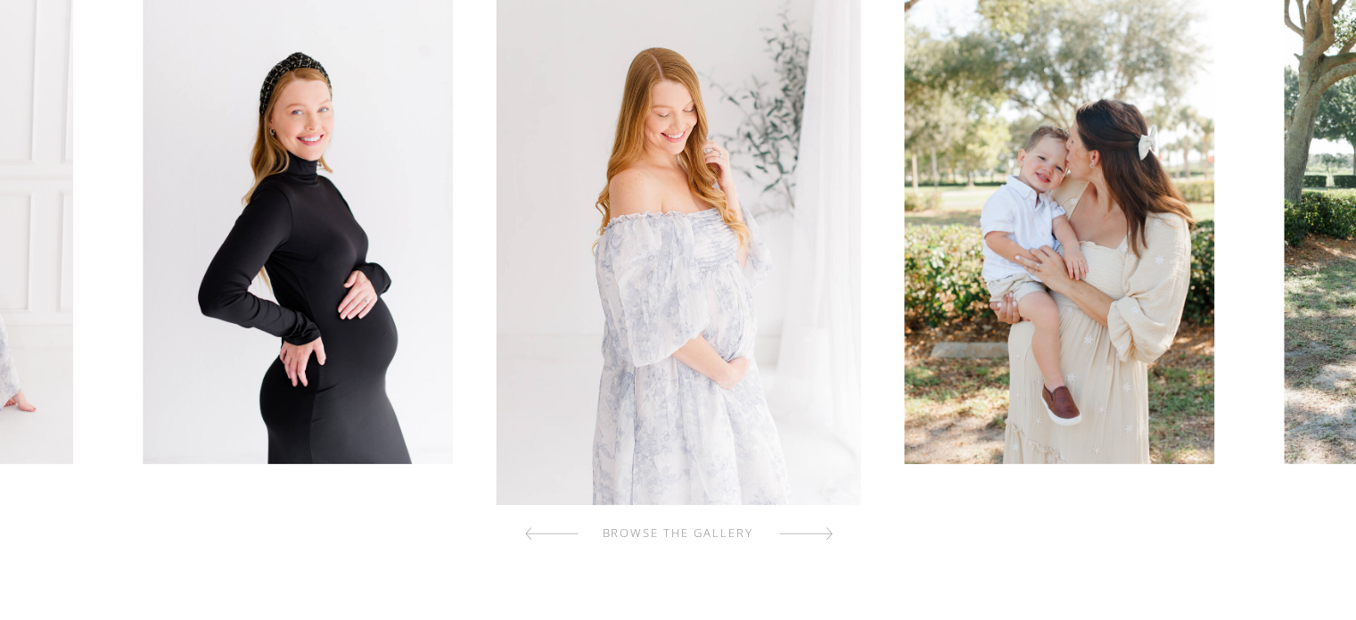
click at [816, 535] on div at bounding box center [806, 533] width 54 height 36
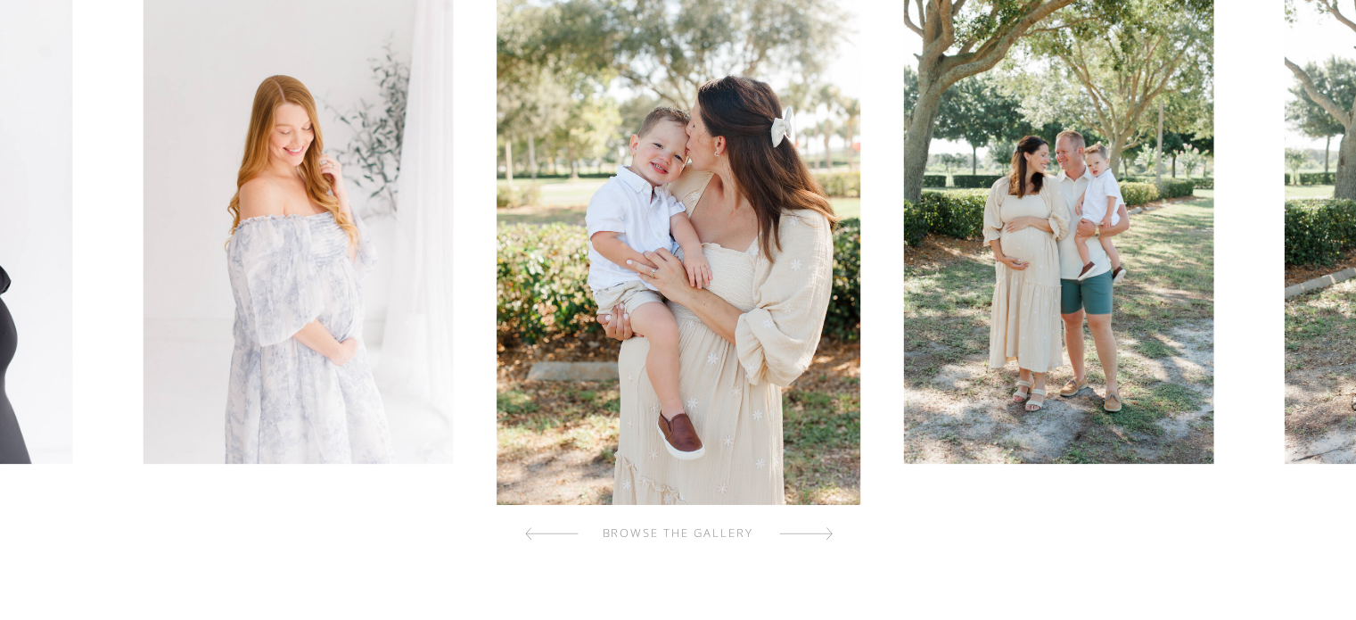
click at [816, 535] on div at bounding box center [806, 533] width 54 height 36
